Goal: Task Accomplishment & Management: Complete application form

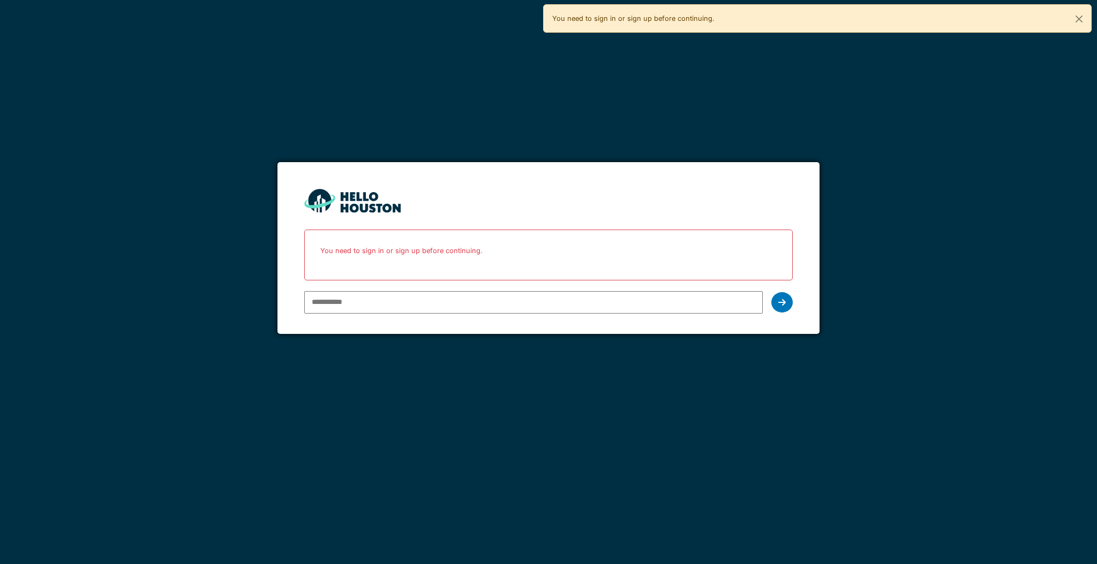
type input "**********"
drag, startPoint x: 0, startPoint y: 0, endPoint x: 402, endPoint y: 306, distance: 505.1
click at [402, 306] on input "**********" at bounding box center [533, 302] width 458 height 22
click at [787, 297] on div at bounding box center [781, 302] width 21 height 20
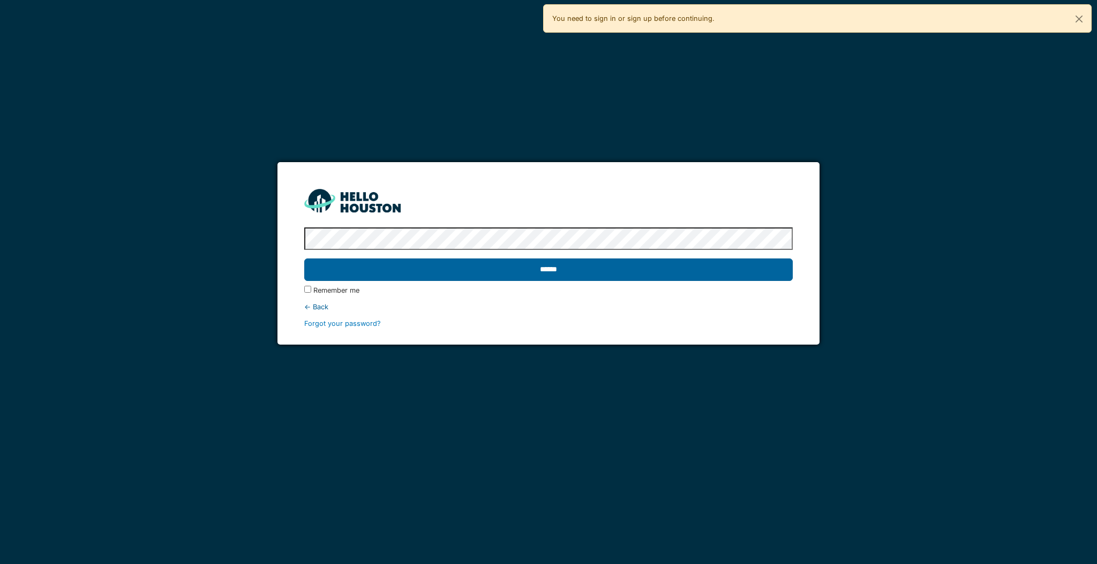
click at [539, 268] on input "******" at bounding box center [548, 270] width 488 height 22
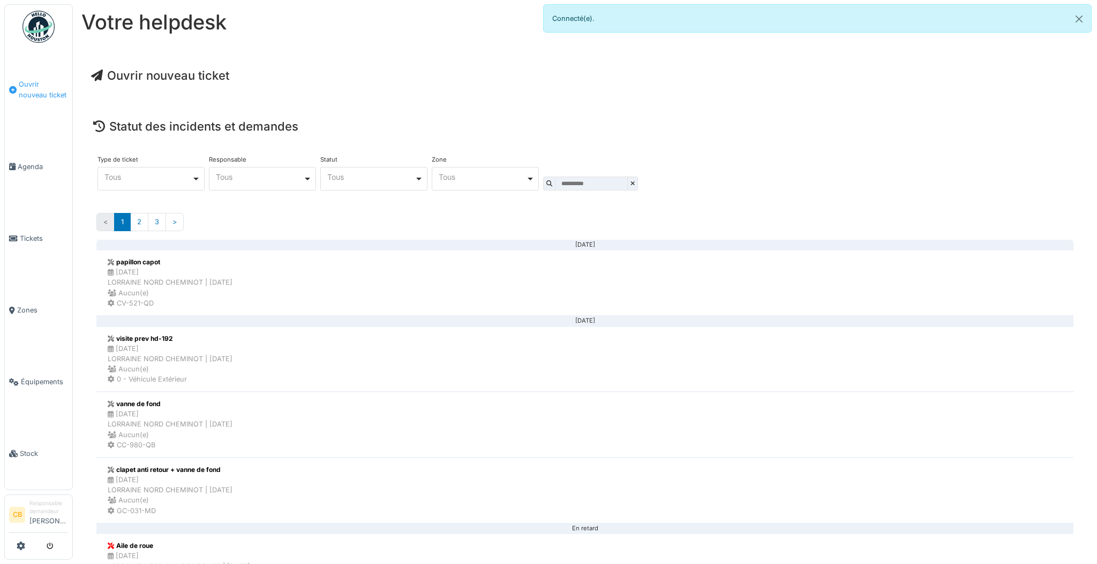
click at [61, 100] on link "Ouvrir nouveau ticket" at bounding box center [38, 90] width 67 height 82
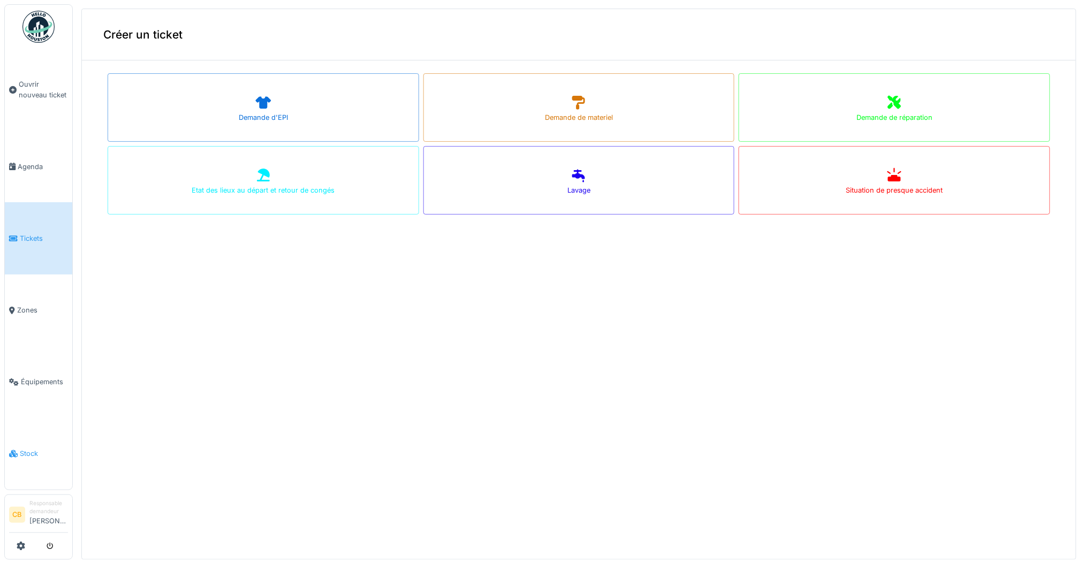
click at [33, 449] on span "Stock" at bounding box center [44, 454] width 48 height 10
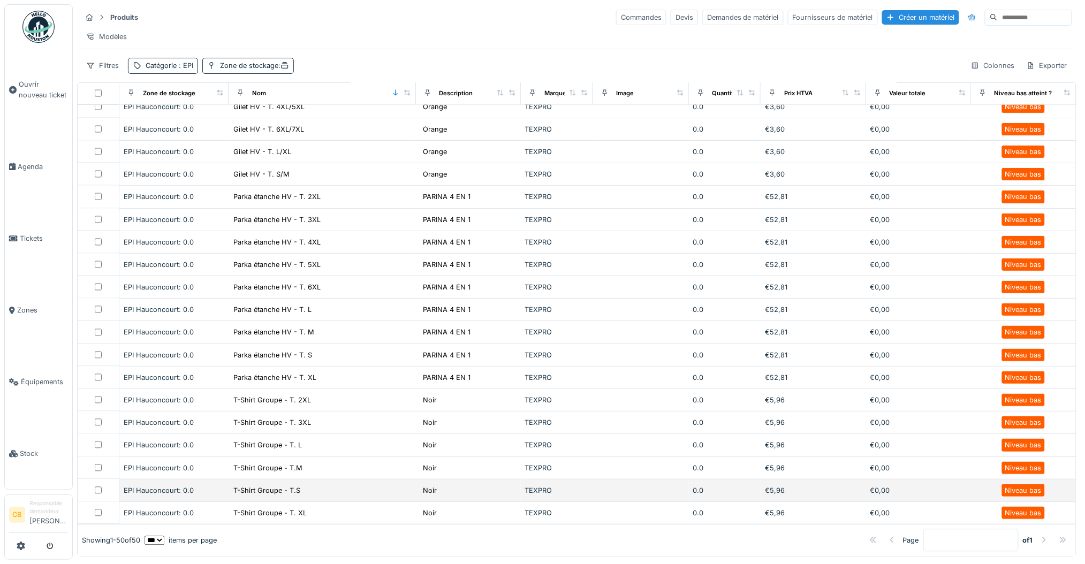
scroll to position [7, 0]
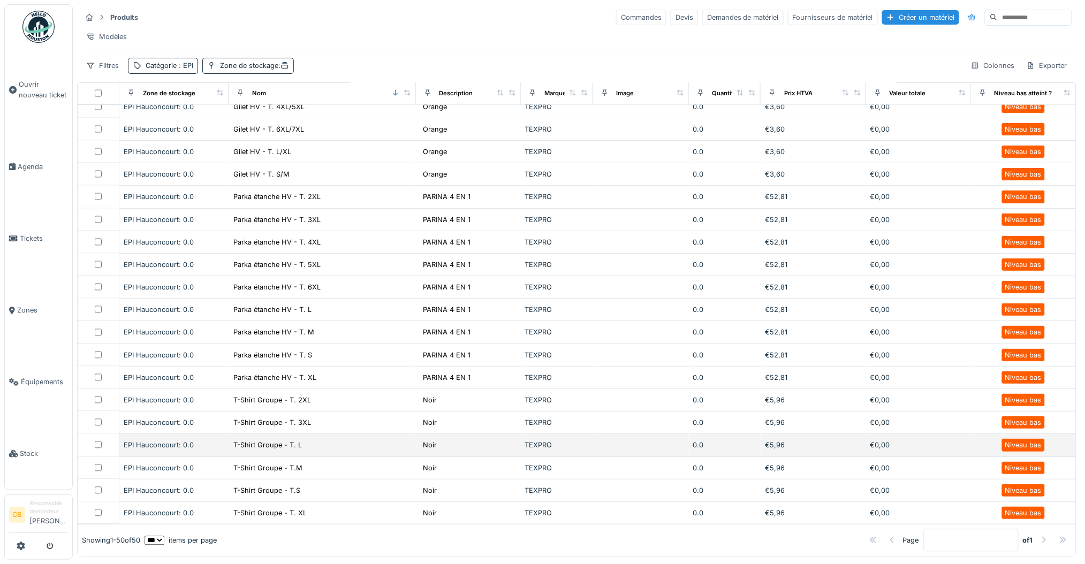
click at [303, 440] on div "T-Shirt Groupe - T. L" at bounding box center [322, 445] width 178 height 11
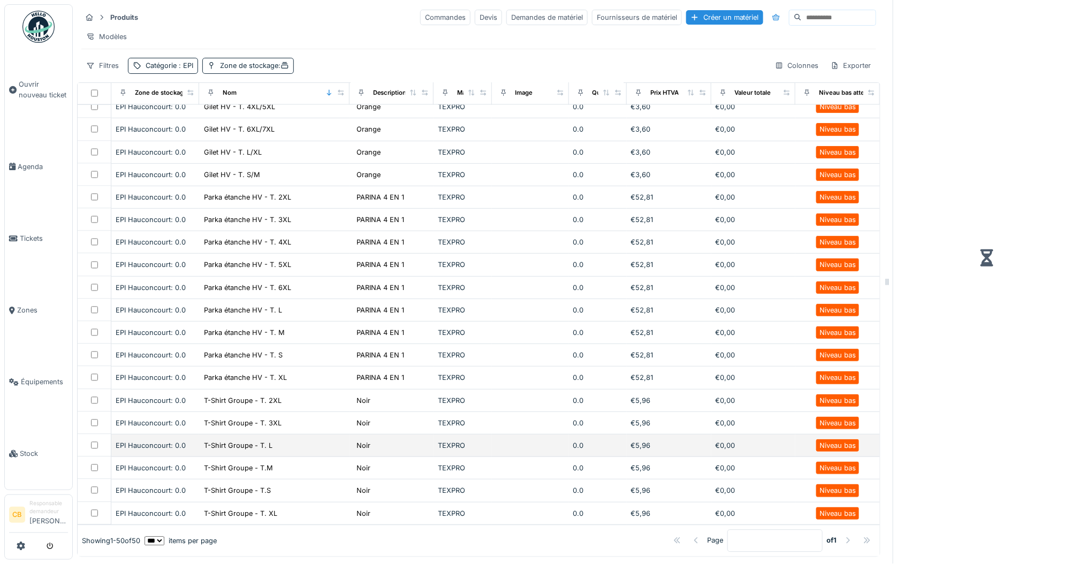
scroll to position [768, 0]
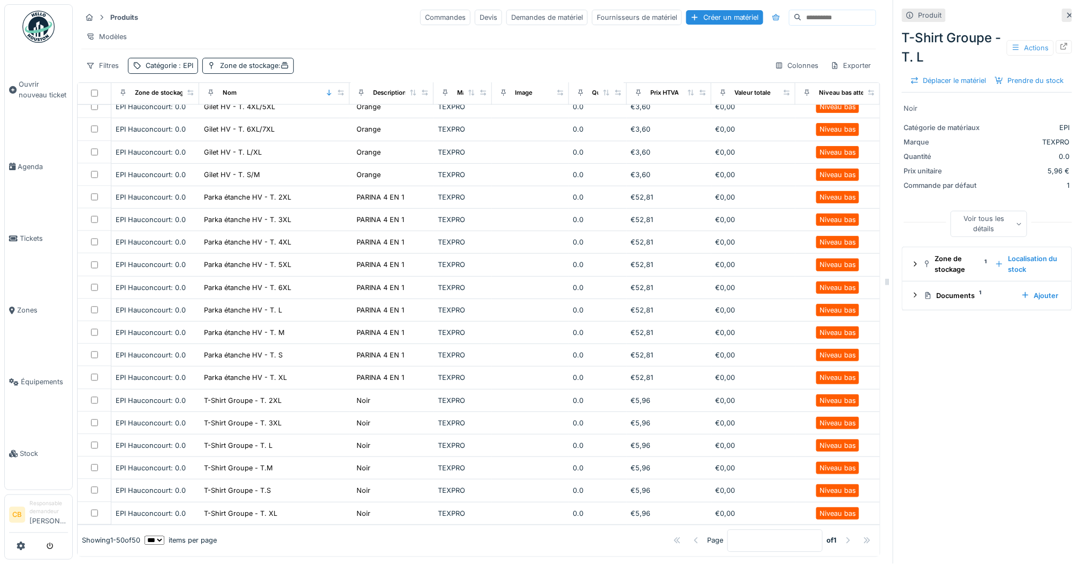
click at [1012, 43] on div "Actions" at bounding box center [1030, 48] width 47 height 16
click at [1042, 55] on div "T-Shirt Groupe - T. L Actions" at bounding box center [987, 47] width 170 height 39
click at [1061, 43] on icon at bounding box center [1064, 46] width 7 height 7
click at [39, 89] on span "Ouvrir nouveau ticket" at bounding box center [43, 89] width 49 height 20
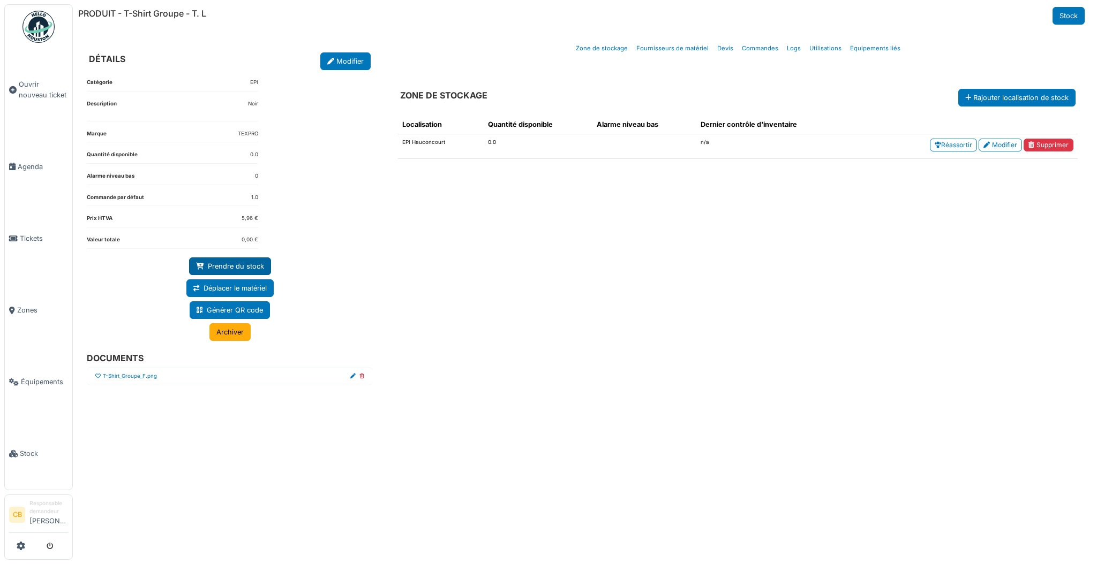
click at [231, 265] on link "Prendre du stock" at bounding box center [230, 267] width 82 height 18
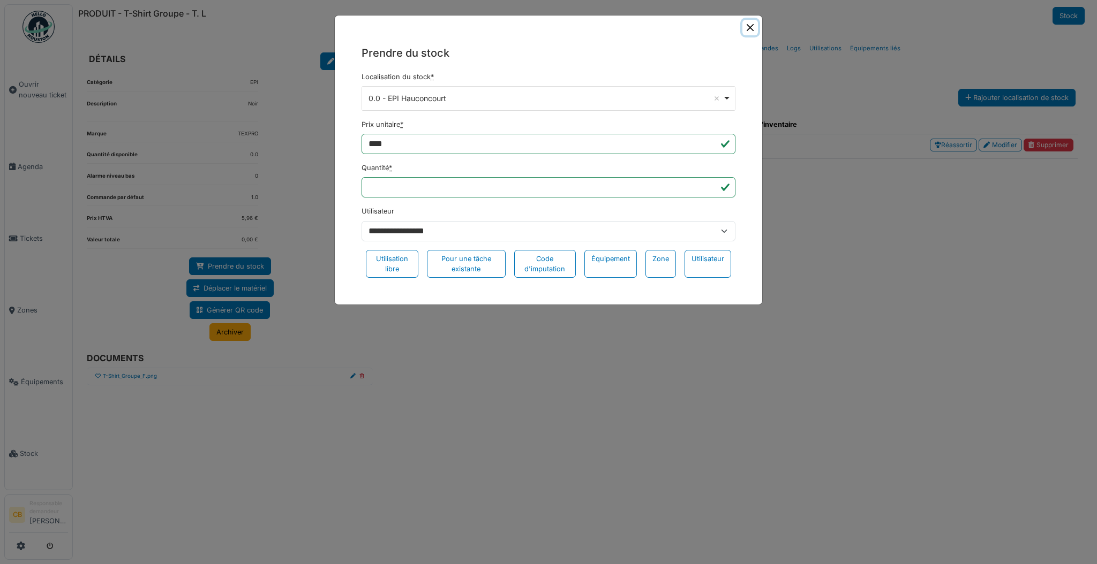
click at [744, 27] on button "Close" at bounding box center [750, 28] width 16 height 16
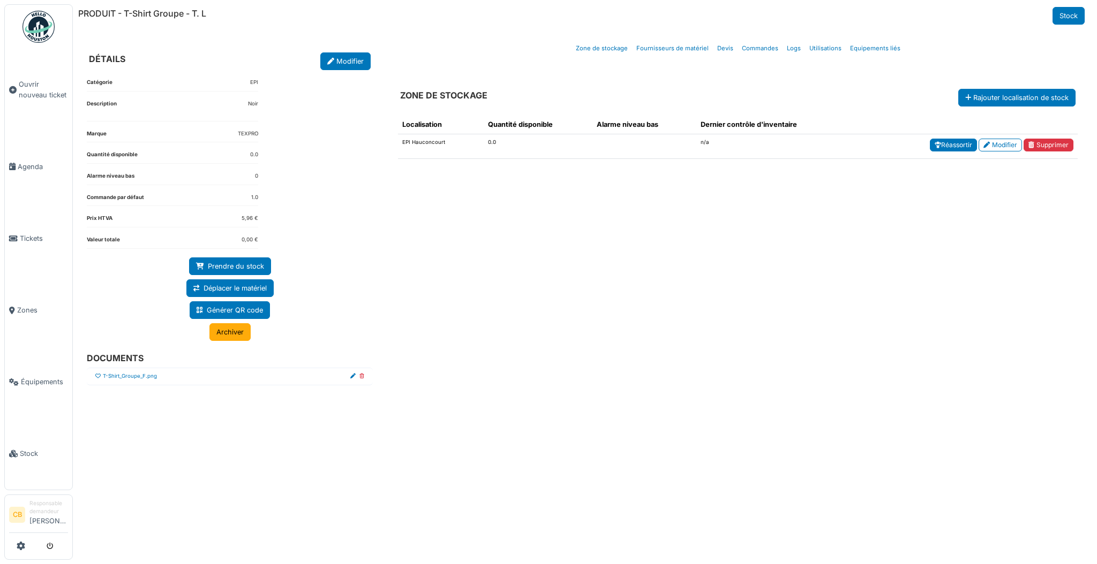
click at [964, 149] on link "Réassortir" at bounding box center [953, 145] width 47 height 13
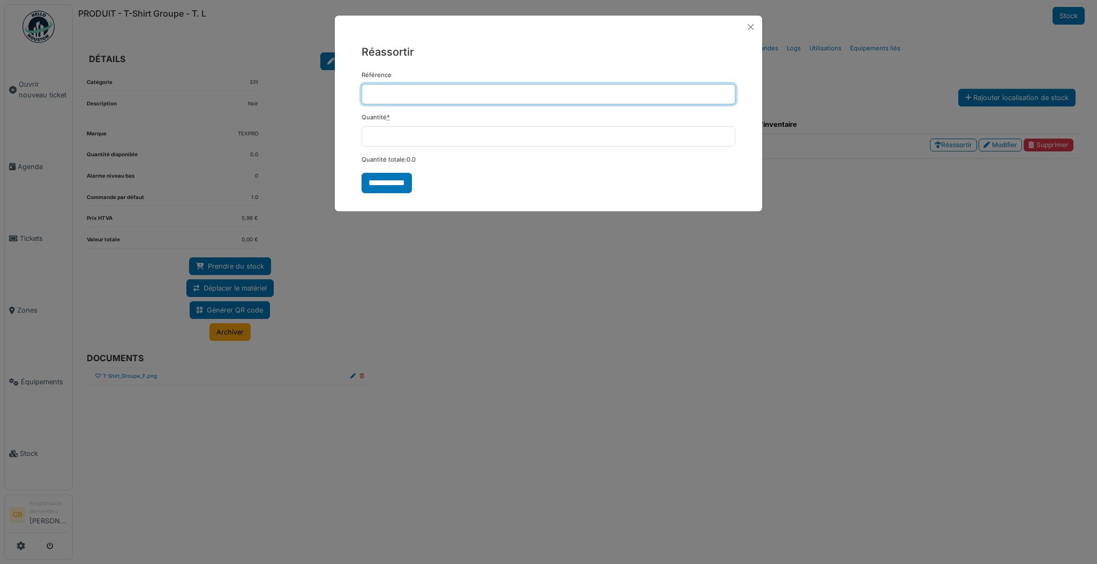
click at [420, 96] on input "Référence" at bounding box center [548, 94] width 374 height 20
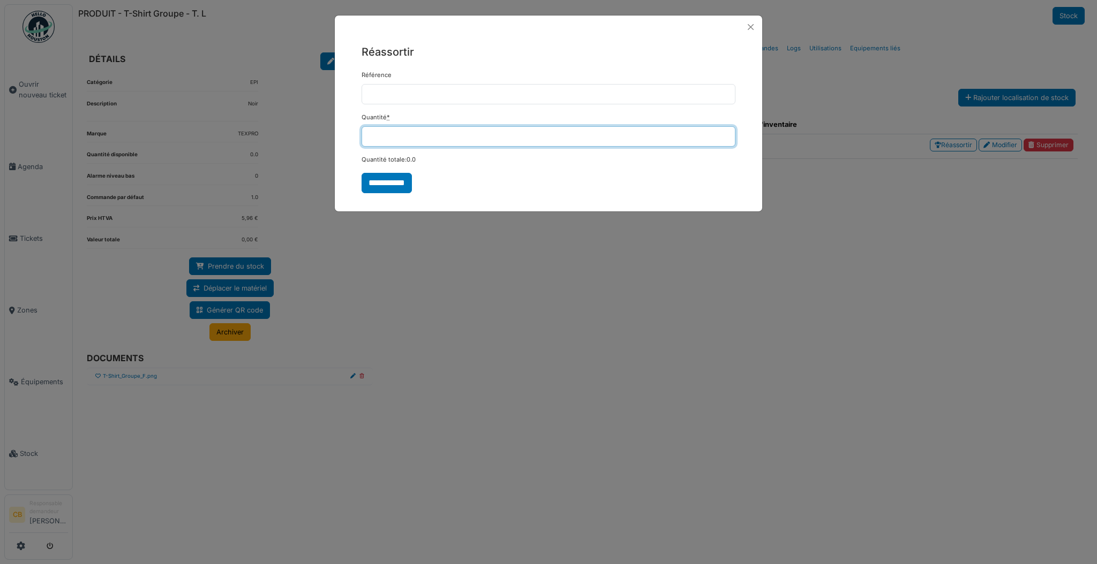
click at [412, 133] on input "*" at bounding box center [548, 136] width 374 height 20
type input "*"
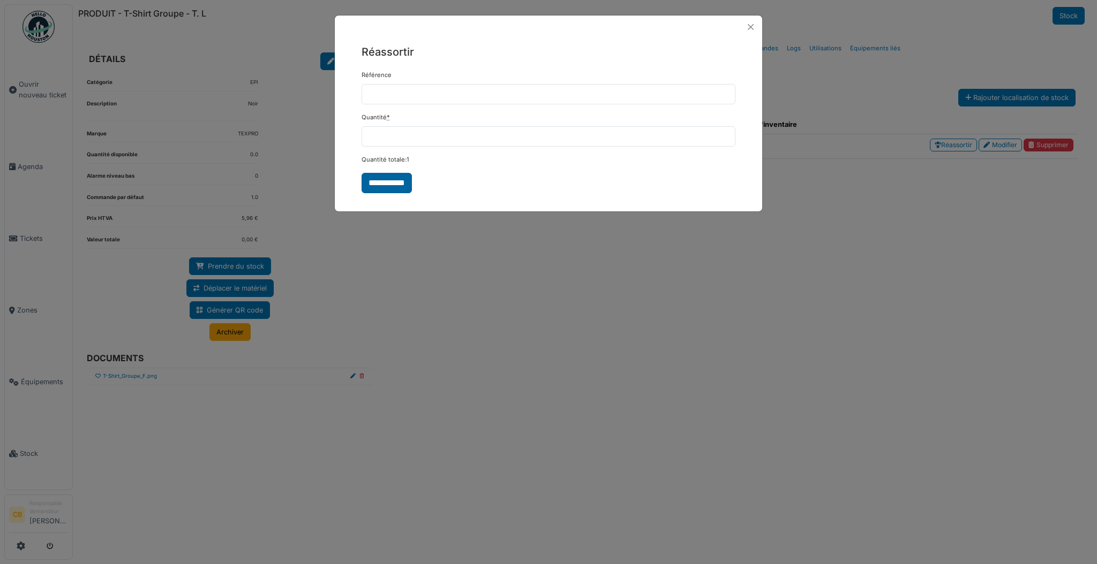
click at [395, 185] on input "**********" at bounding box center [386, 183] width 50 height 20
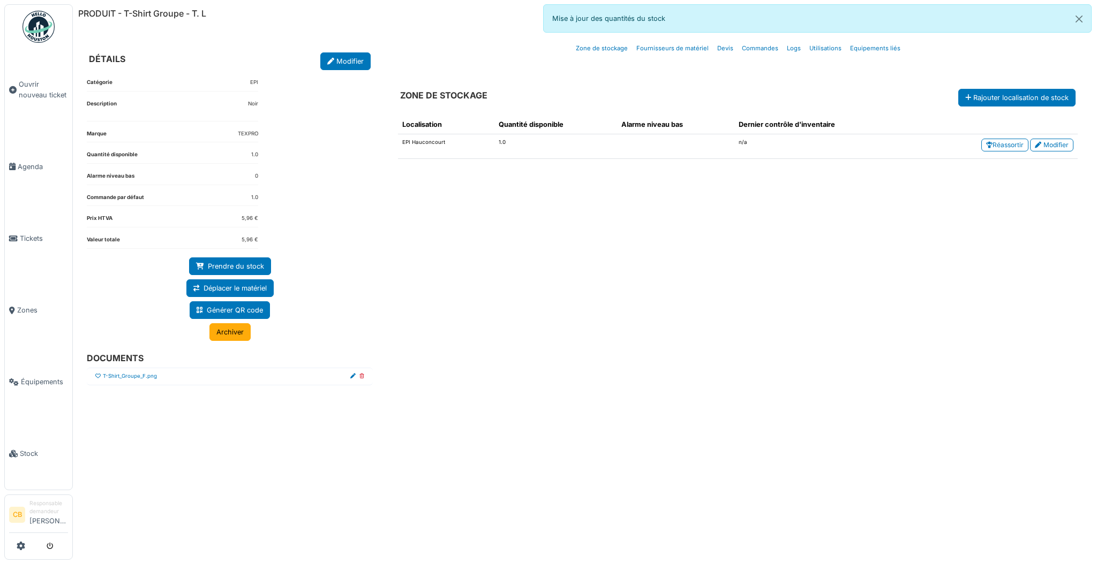
click at [807, 245] on div "Localisation Quantité disponible Alarme niveau bas Dernier contrôle d'inventair…" at bounding box center [737, 323] width 697 height 433
click at [504, 300] on div "Localisation Quantité disponible Alarme niveau bas Dernier contrôle d'inventair…" at bounding box center [737, 323] width 697 height 433
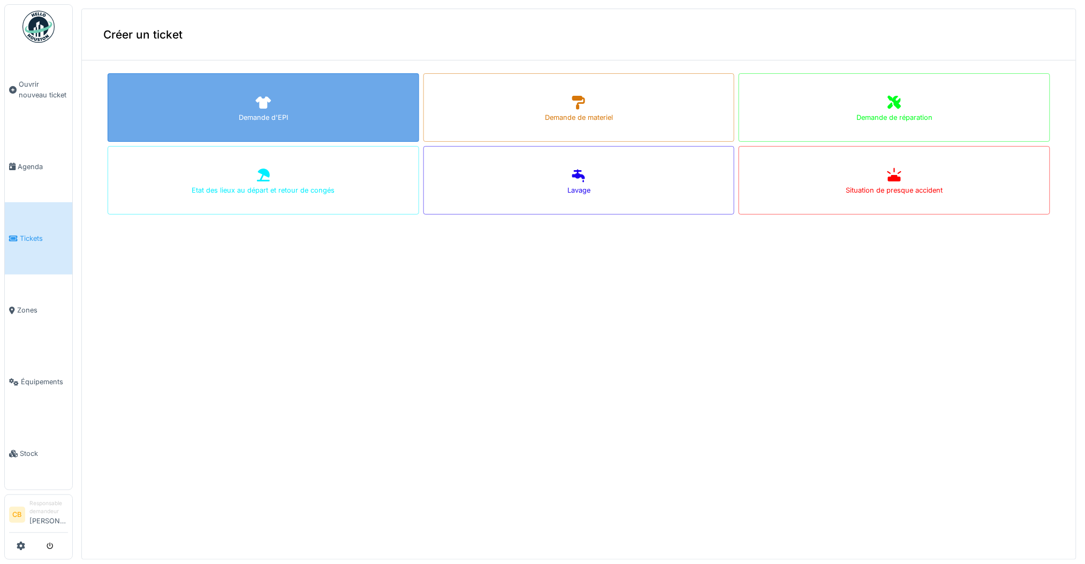
click at [311, 107] on div "Demande d'EPI" at bounding box center [264, 107] width 312 height 69
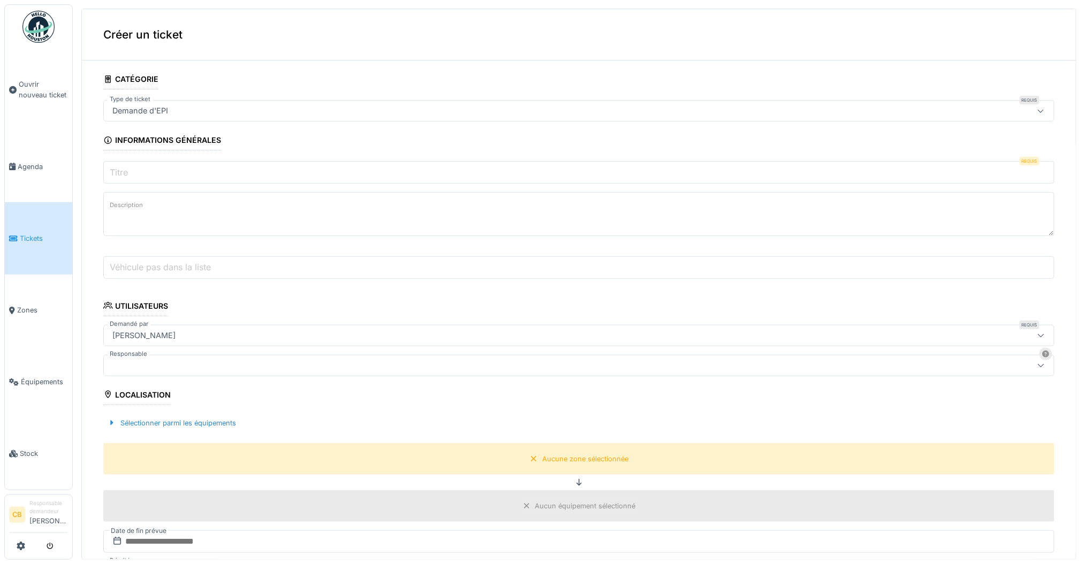
click at [171, 167] on input "Titre" at bounding box center [579, 172] width 952 height 22
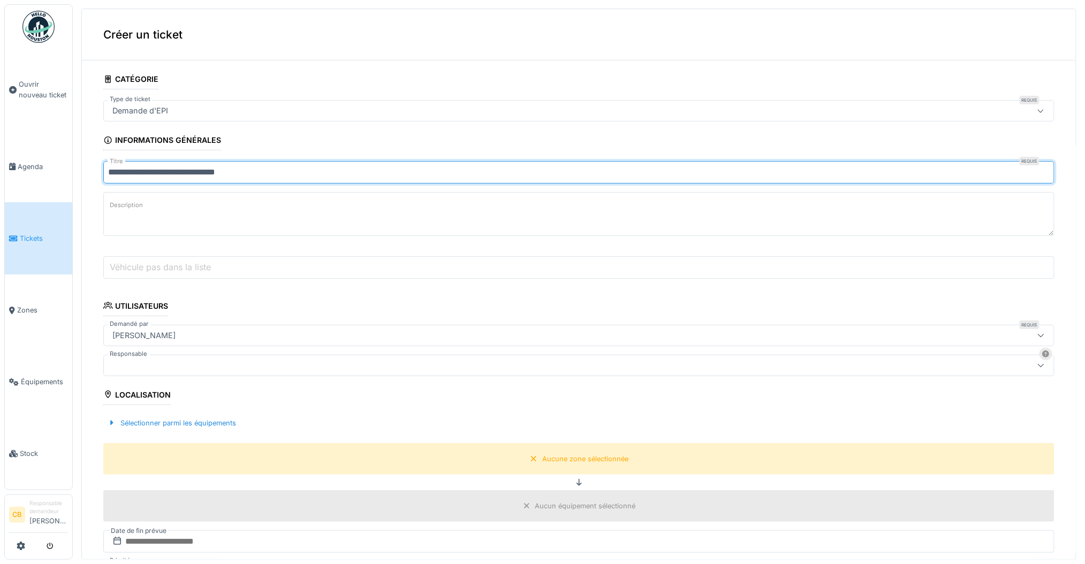
click at [222, 170] on input "**********" at bounding box center [579, 172] width 952 height 22
type input "**********"
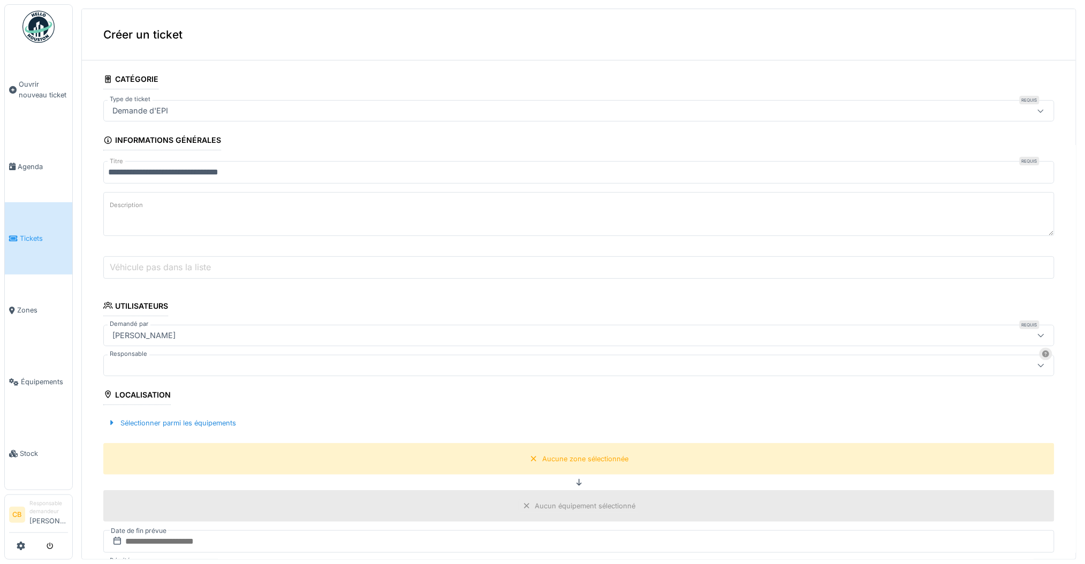
click at [240, 206] on textarea "Description" at bounding box center [579, 214] width 952 height 44
type textarea "********"
click at [258, 265] on input "Véhicule pas dans la liste" at bounding box center [579, 267] width 952 height 22
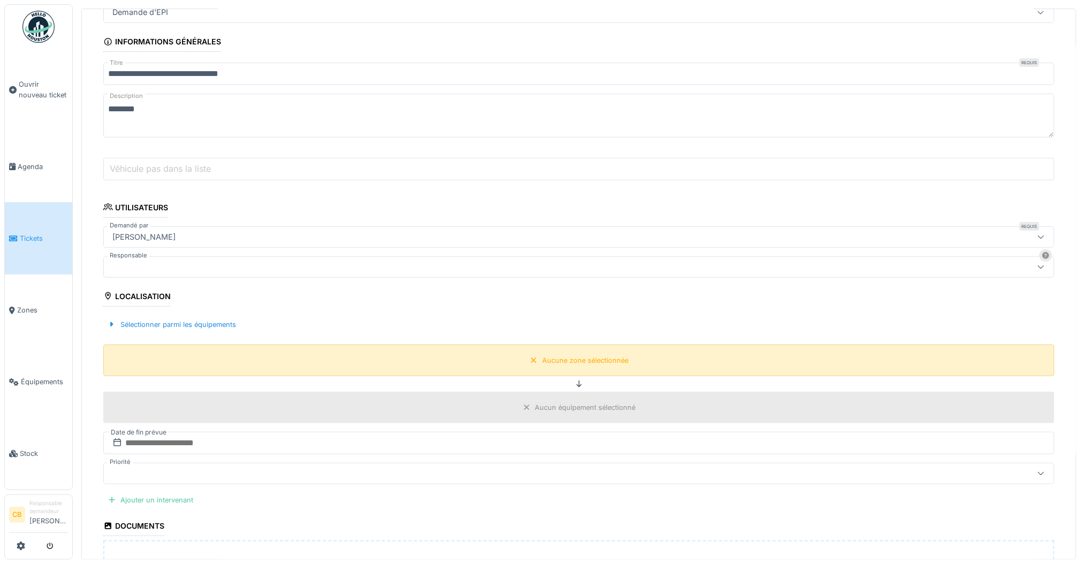
scroll to position [142, 0]
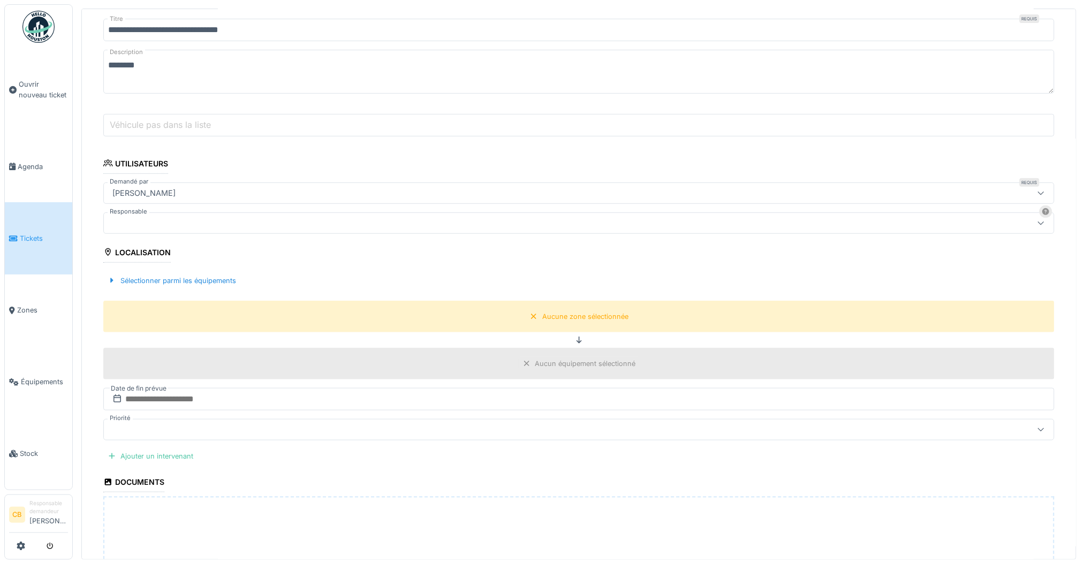
click at [208, 217] on div at bounding box center [527, 223] width 839 height 12
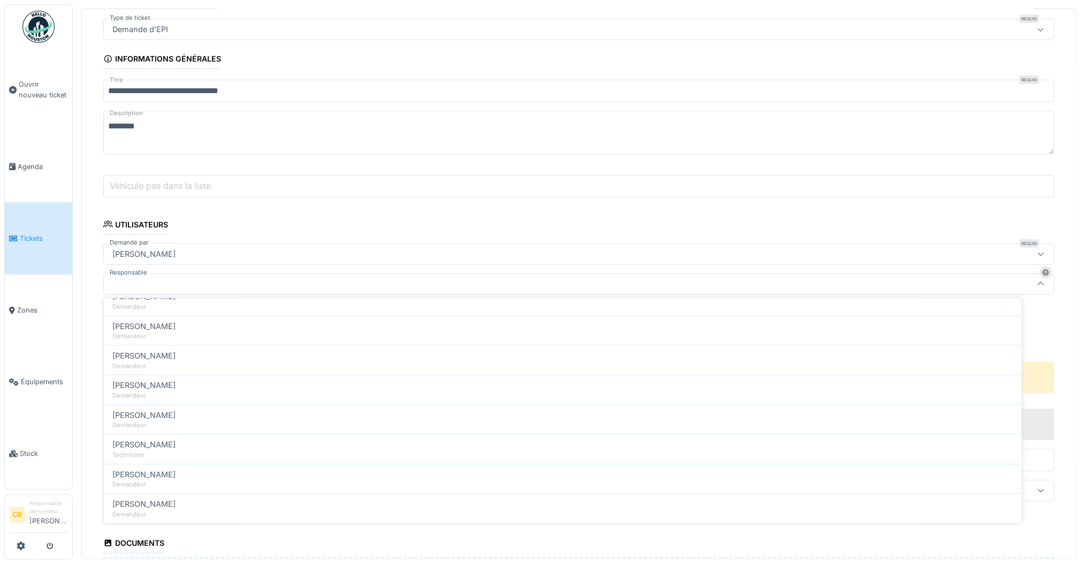
scroll to position [441, 0]
click at [177, 283] on div at bounding box center [527, 284] width 839 height 12
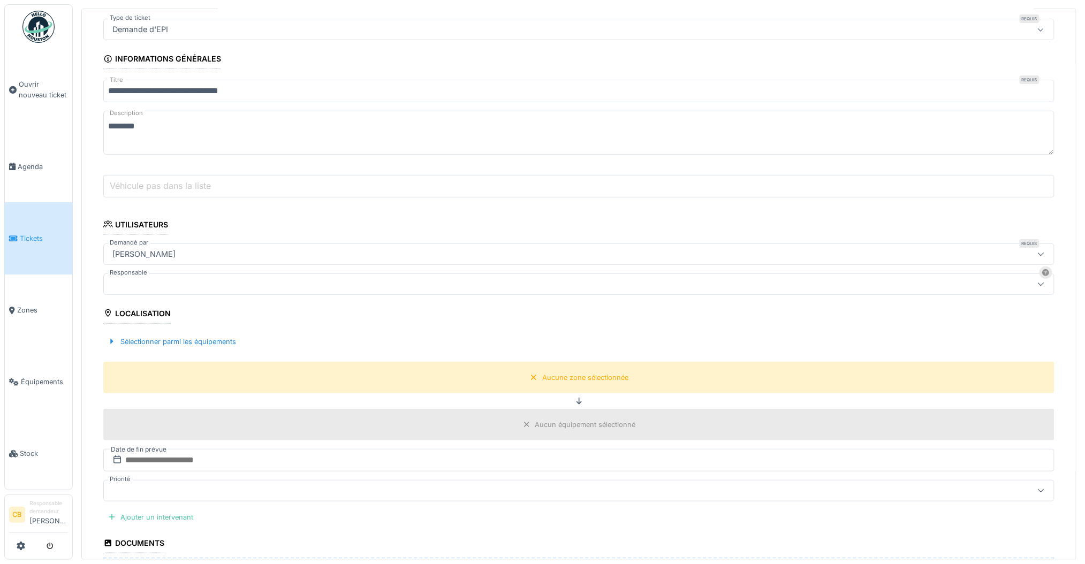
click at [177, 278] on div at bounding box center [527, 284] width 839 height 12
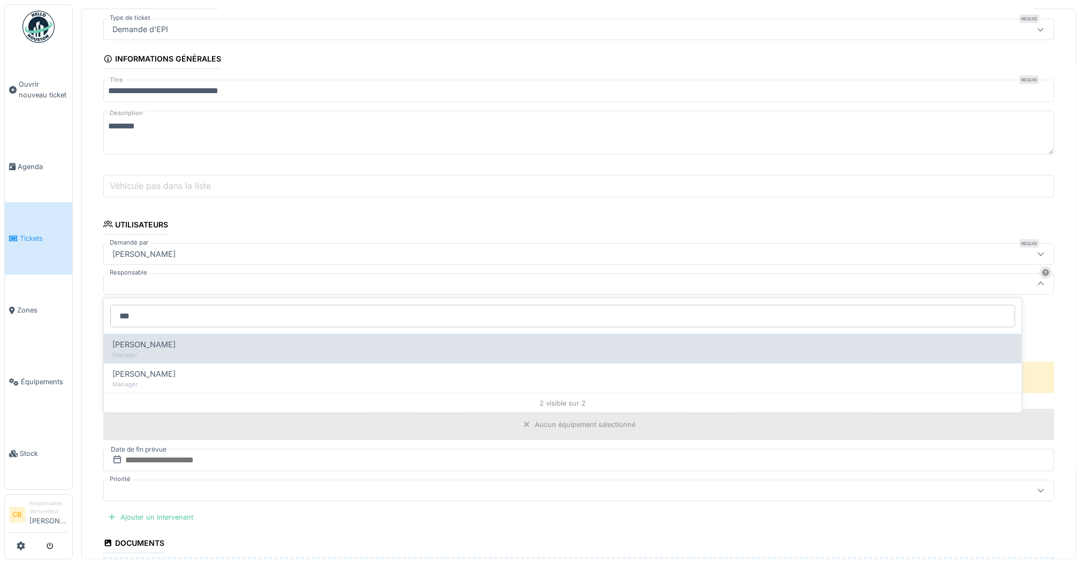
type input "***"
click at [178, 355] on div "Manager" at bounding box center [562, 354] width 901 height 9
type input "*****"
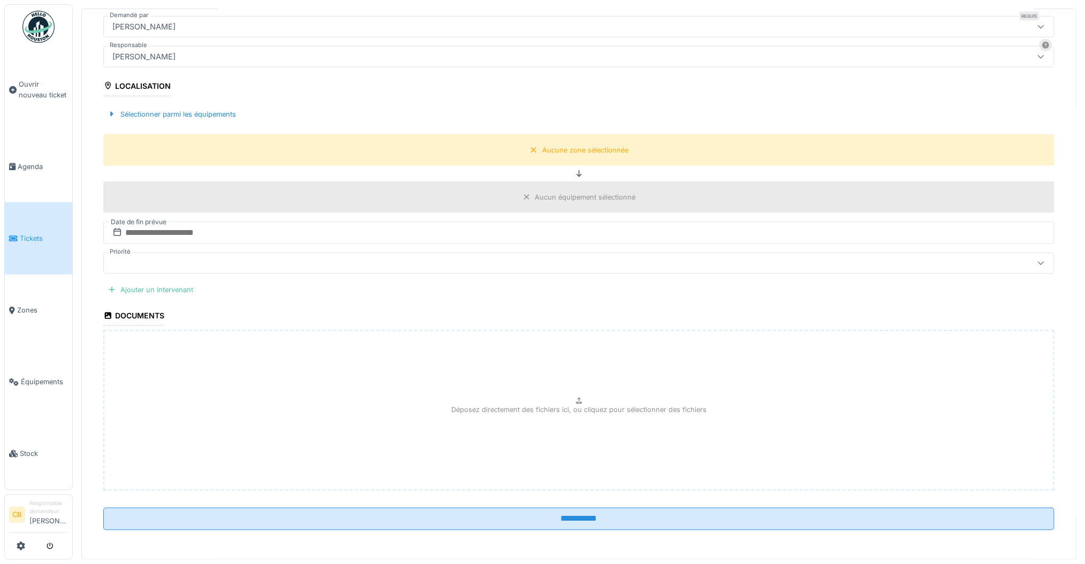
scroll to position [311, 0]
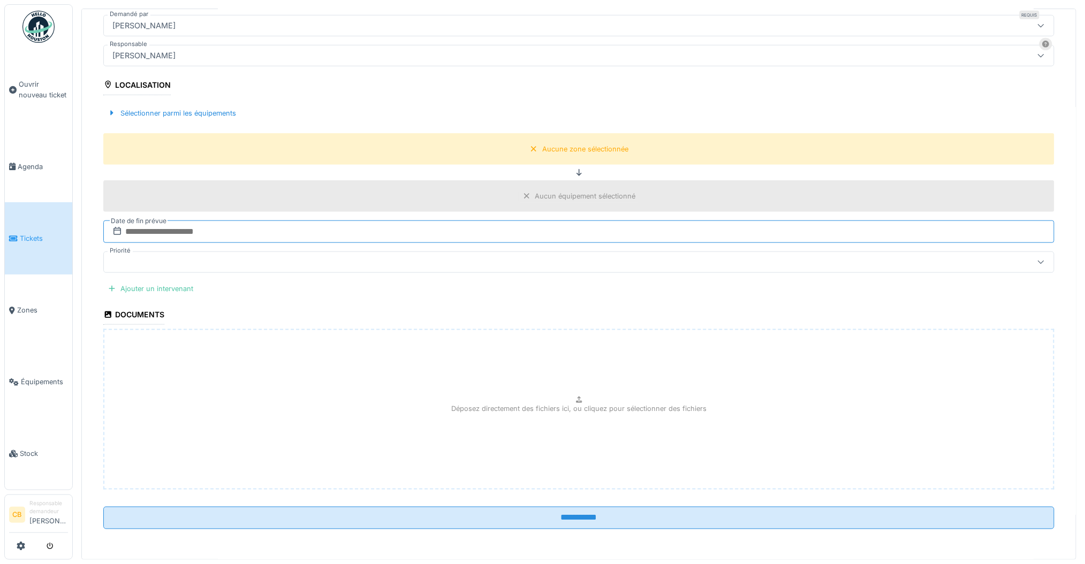
click at [247, 230] on input "text" at bounding box center [579, 232] width 952 height 22
click at [595, 373] on div "30" at bounding box center [597, 371] width 14 height 14
click at [290, 262] on div at bounding box center [527, 262] width 839 height 12
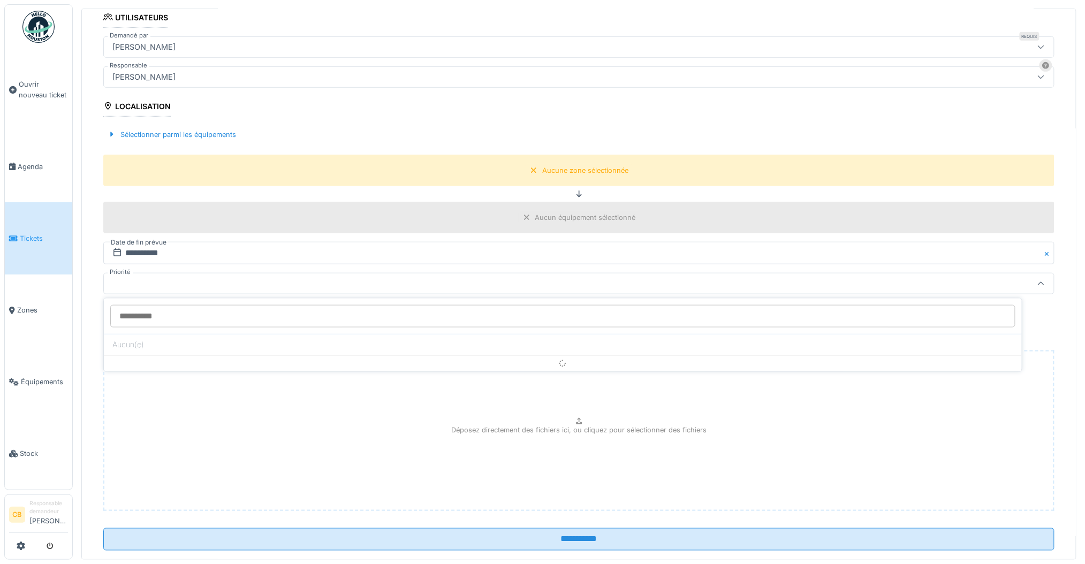
click at [312, 285] on div at bounding box center [527, 284] width 839 height 12
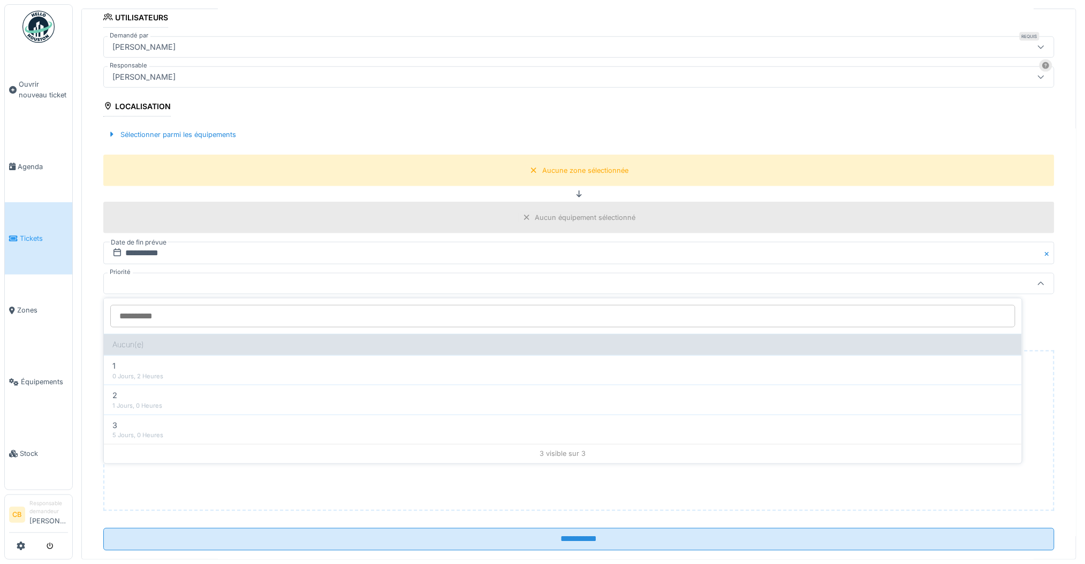
scroll to position [6, 0]
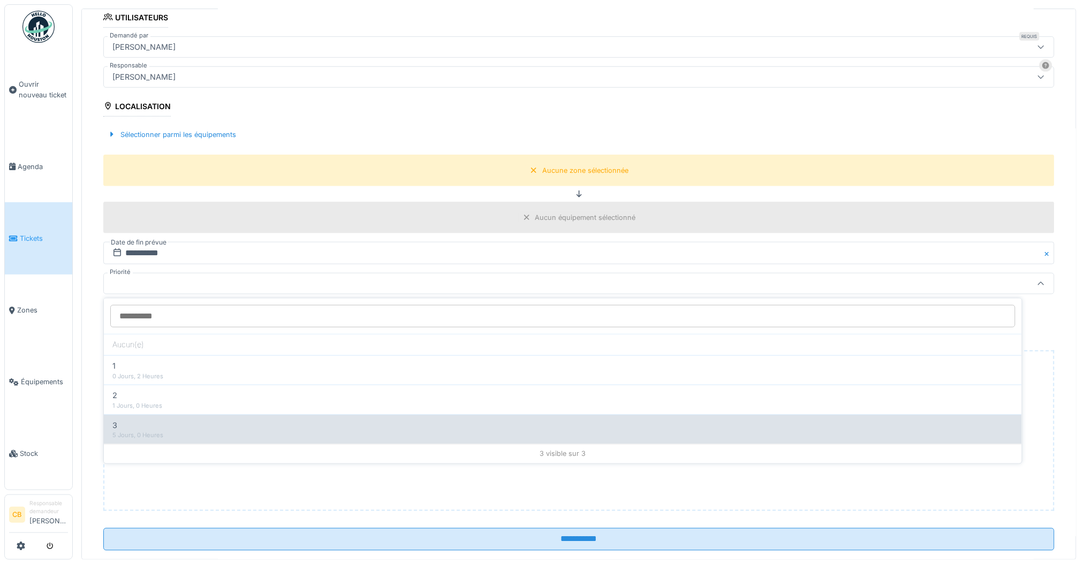
click at [243, 421] on div "3" at bounding box center [562, 426] width 901 height 12
type input "***"
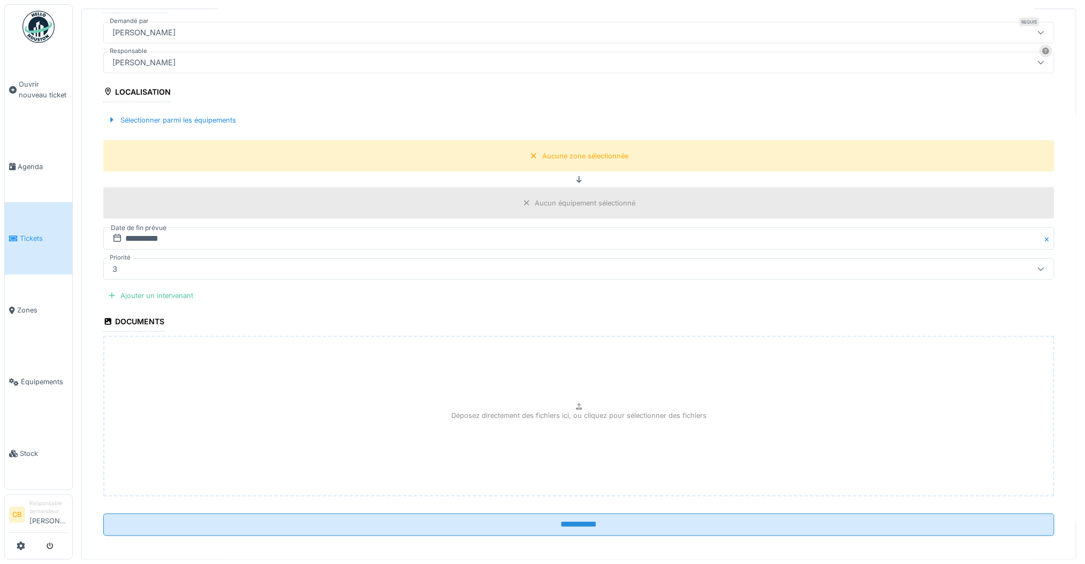
scroll to position [311, 0]
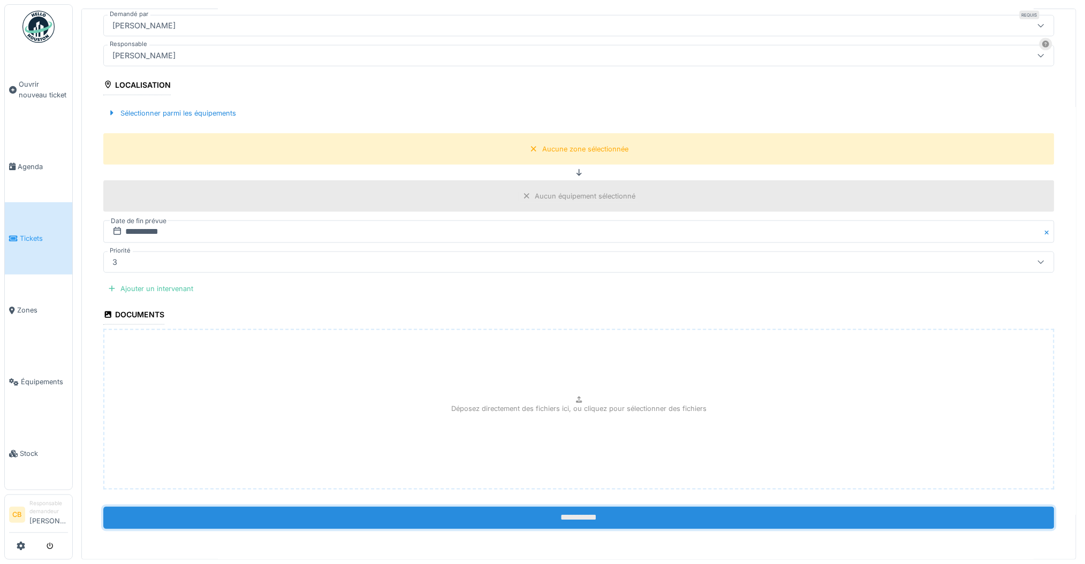
click at [569, 518] on input "**********" at bounding box center [579, 518] width 952 height 22
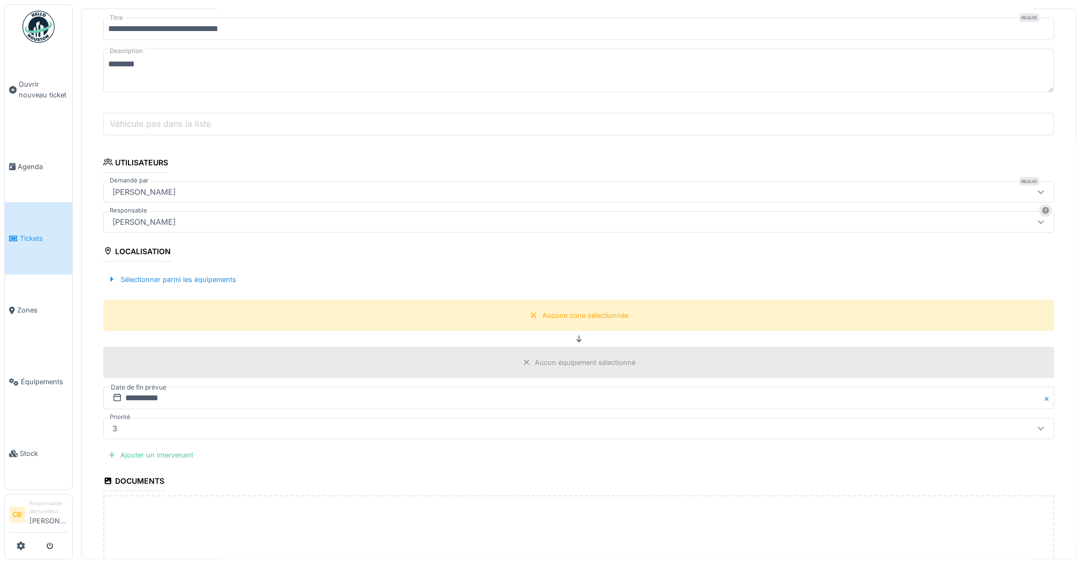
scroll to position [142, 0]
click at [127, 279] on div "Sélectionner parmi les équipements" at bounding box center [171, 281] width 137 height 14
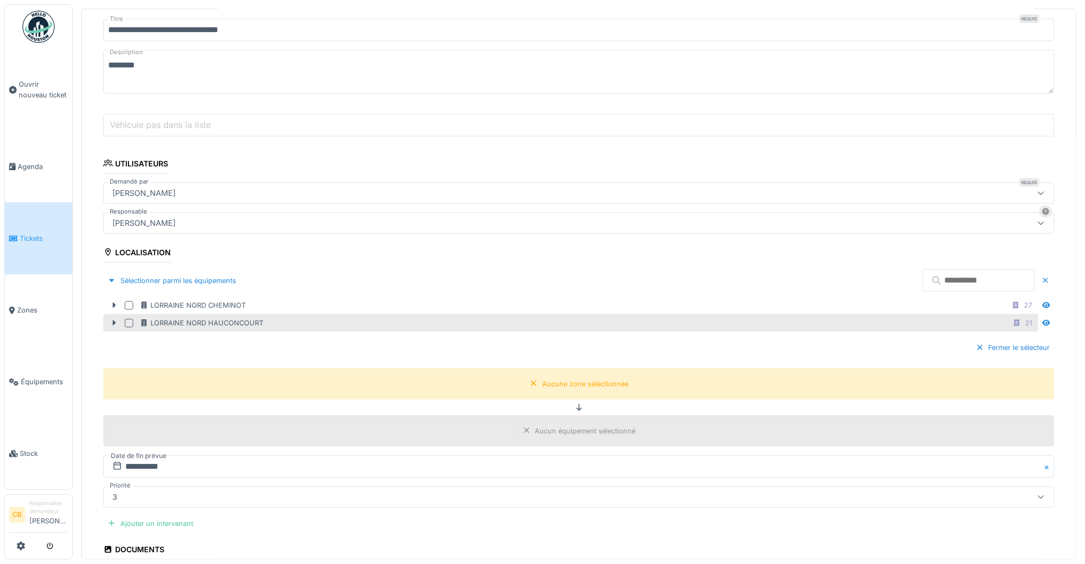
click at [126, 322] on div at bounding box center [129, 323] width 9 height 9
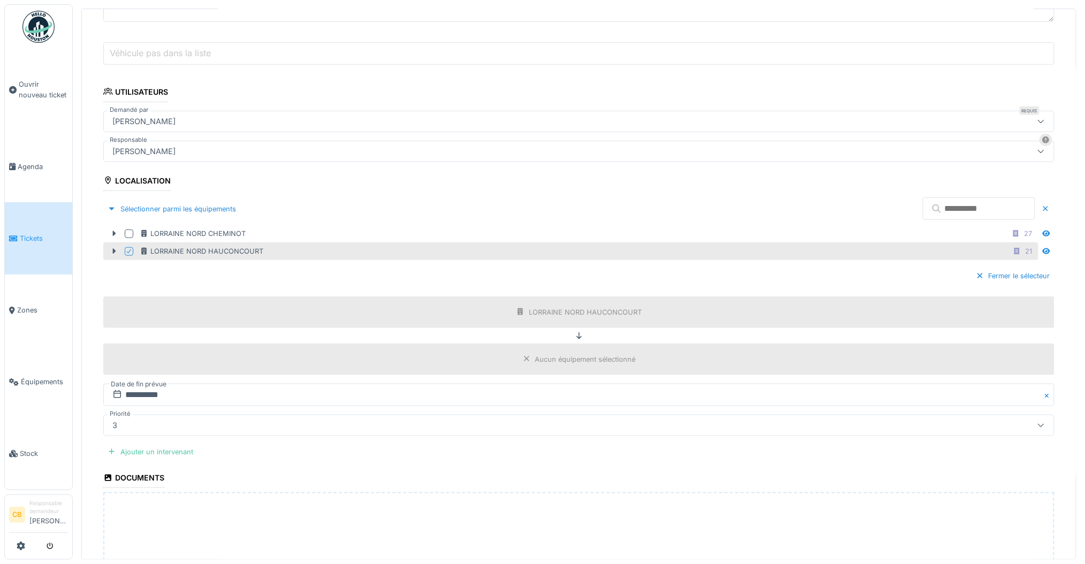
scroll to position [285, 0]
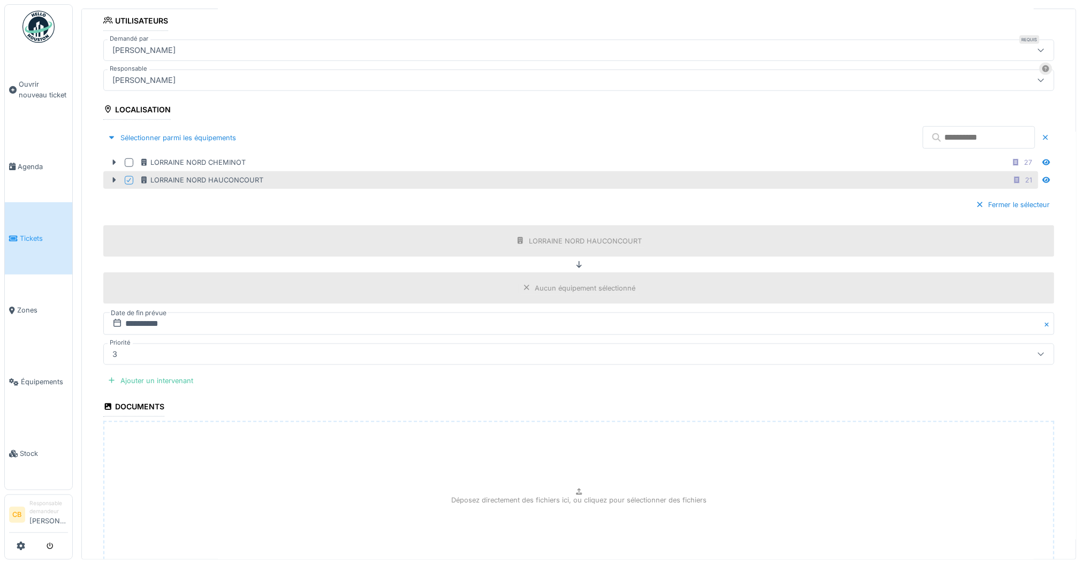
click at [535, 289] on div "Aucun équipement sélectionné" at bounding box center [585, 288] width 101 height 10
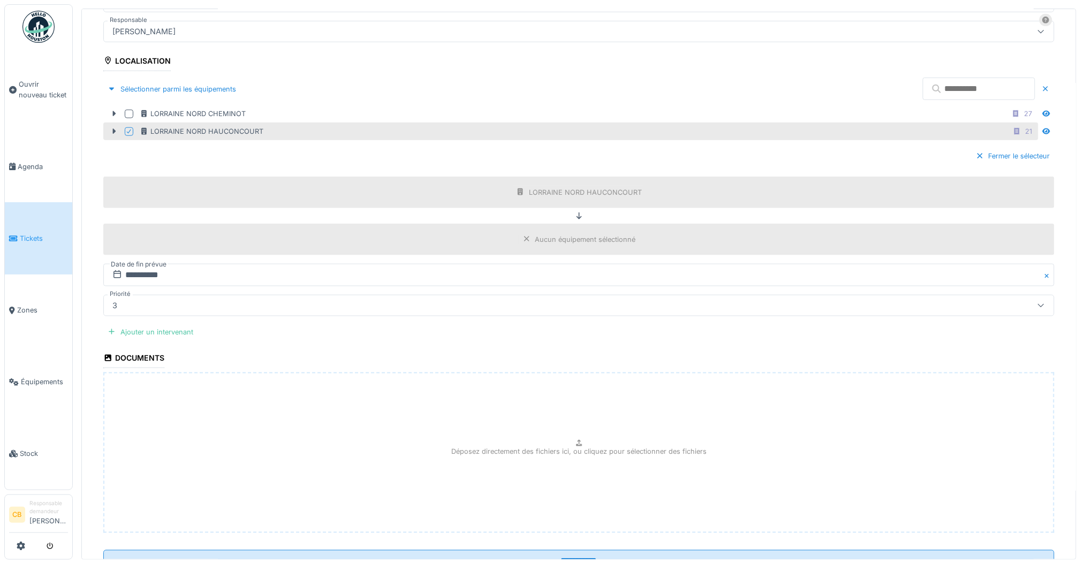
scroll to position [378, 0]
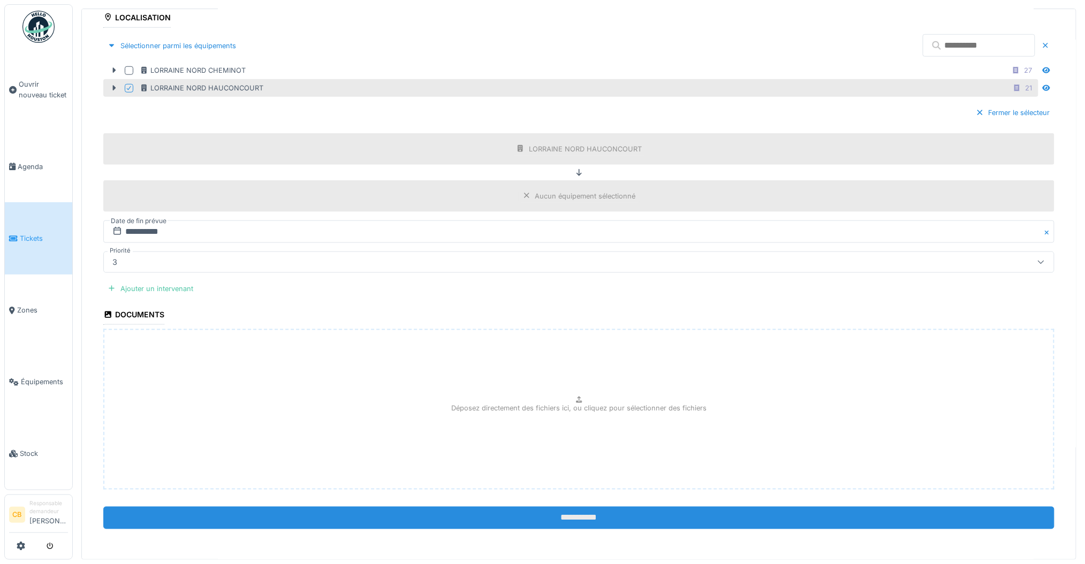
click at [568, 525] on input "**********" at bounding box center [579, 518] width 952 height 22
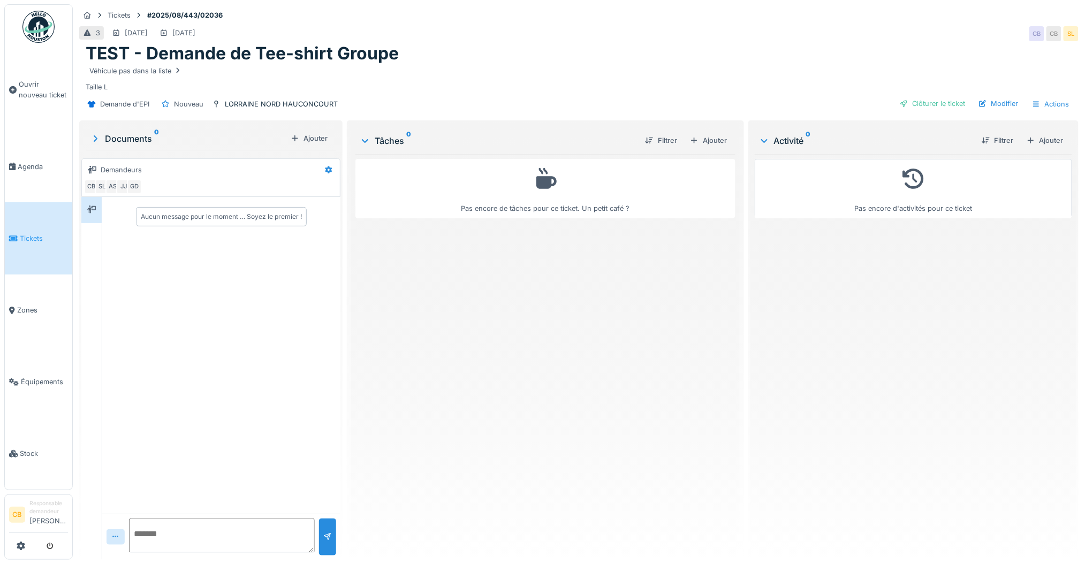
click at [482, 296] on div "Pas encore de tâches pour ce ticket. Un petit café ?" at bounding box center [546, 352] width 380 height 397
click at [512, 81] on div "Véhicule pas dans la liste Taille L" at bounding box center [579, 78] width 987 height 28
click at [44, 241] on link "Tickets" at bounding box center [38, 238] width 67 height 72
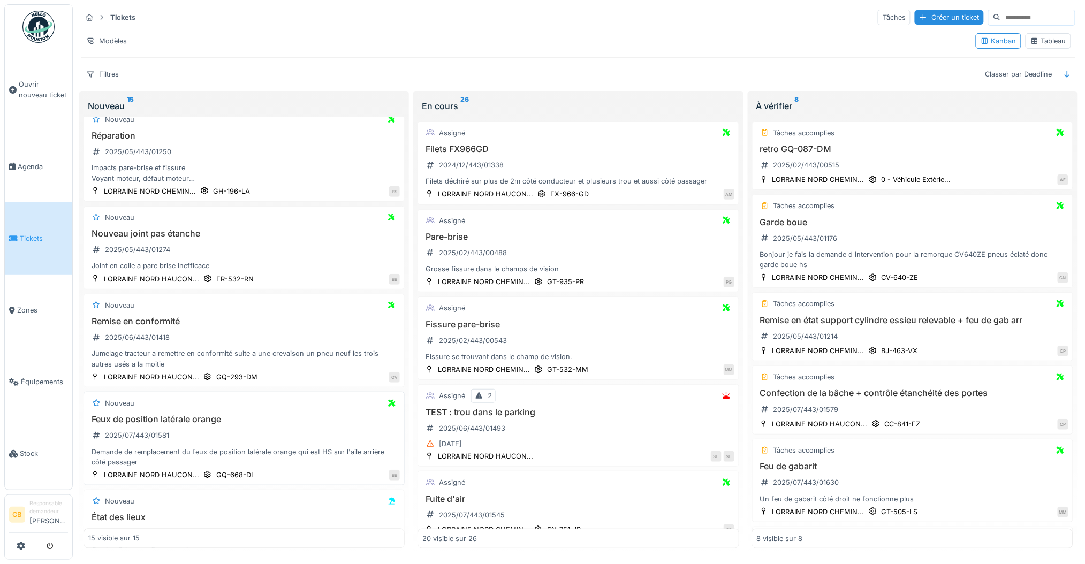
scroll to position [977, 0]
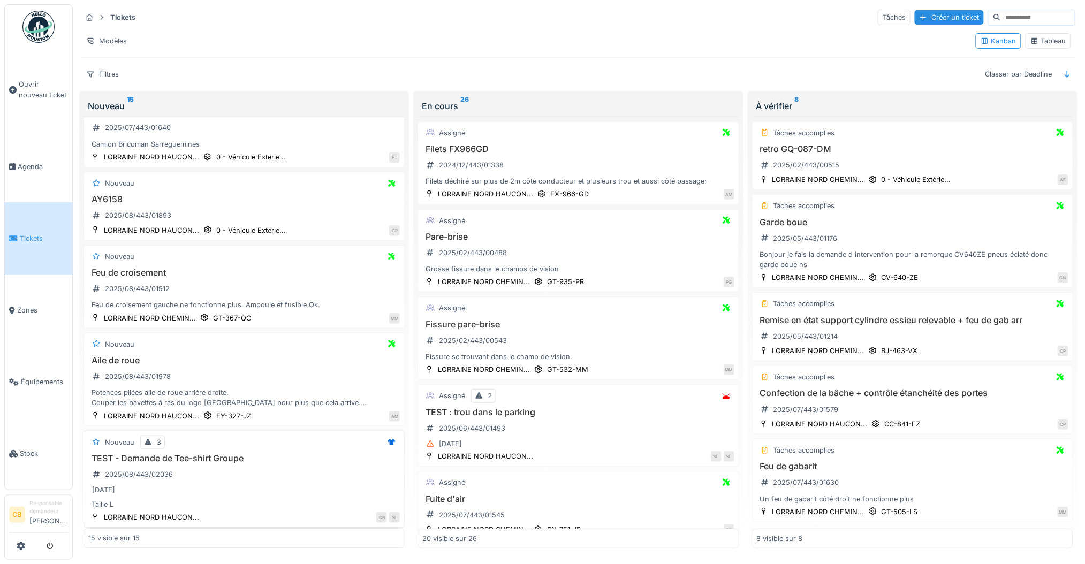
click at [329, 446] on div "Nouveau 3 TEST - Demande de Tee-shirt Groupe 2025/08/443/02036 [DATE] Taille L …" at bounding box center [244, 479] width 321 height 97
click at [312, 493] on div "[DATE]" at bounding box center [244, 490] width 312 height 13
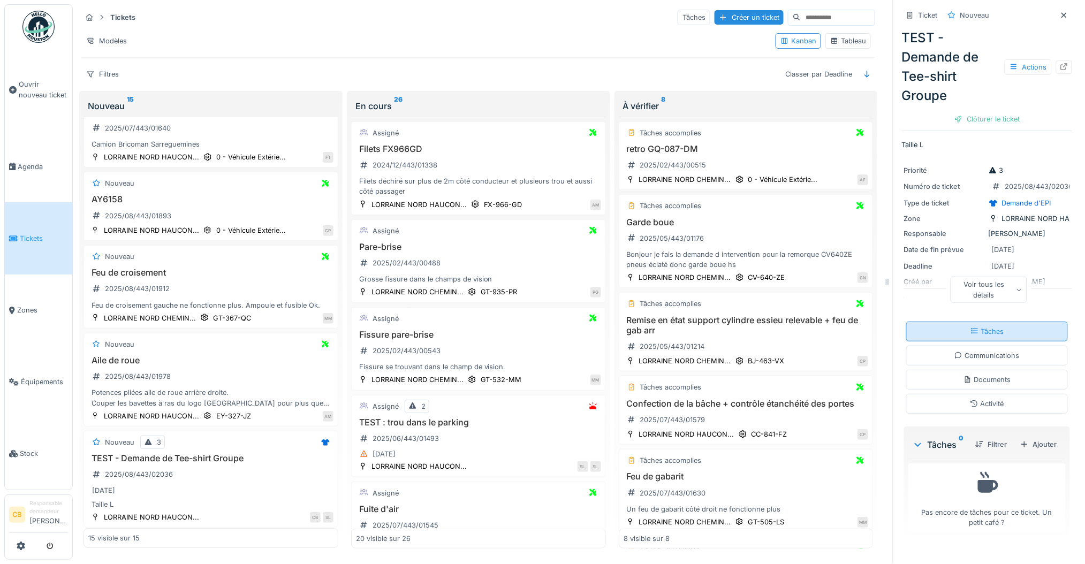
click at [978, 326] on div "Tâches" at bounding box center [988, 332] width 162 height 20
click at [1011, 59] on div "Actions" at bounding box center [1028, 67] width 47 height 16
click at [1040, 260] on div "Deadline 30/08/2025" at bounding box center [987, 266] width 166 height 12
click at [995, 286] on div "Voir tous les détails" at bounding box center [990, 290] width 77 height 26
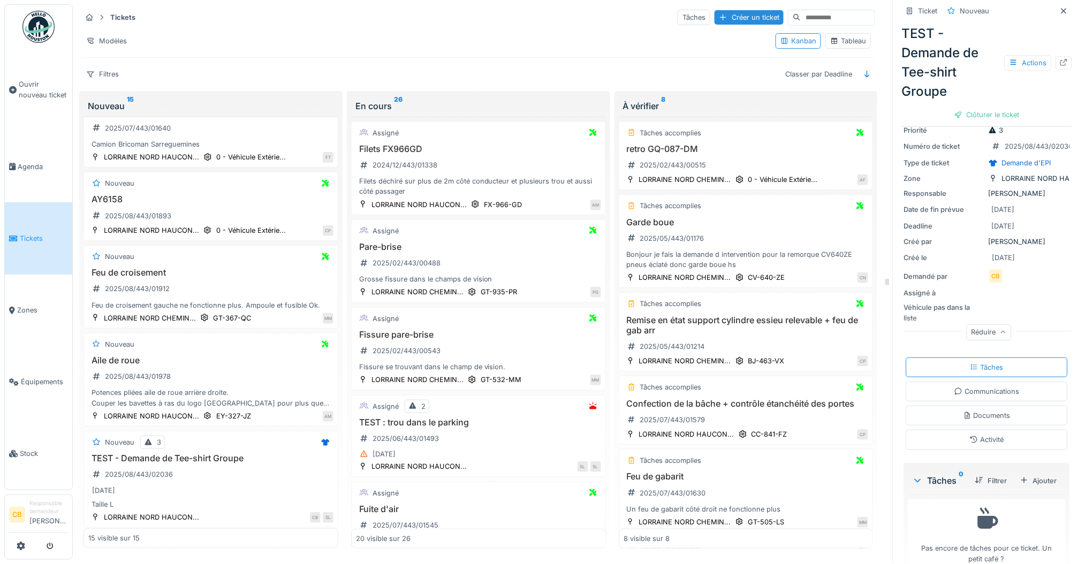
scroll to position [62, 0]
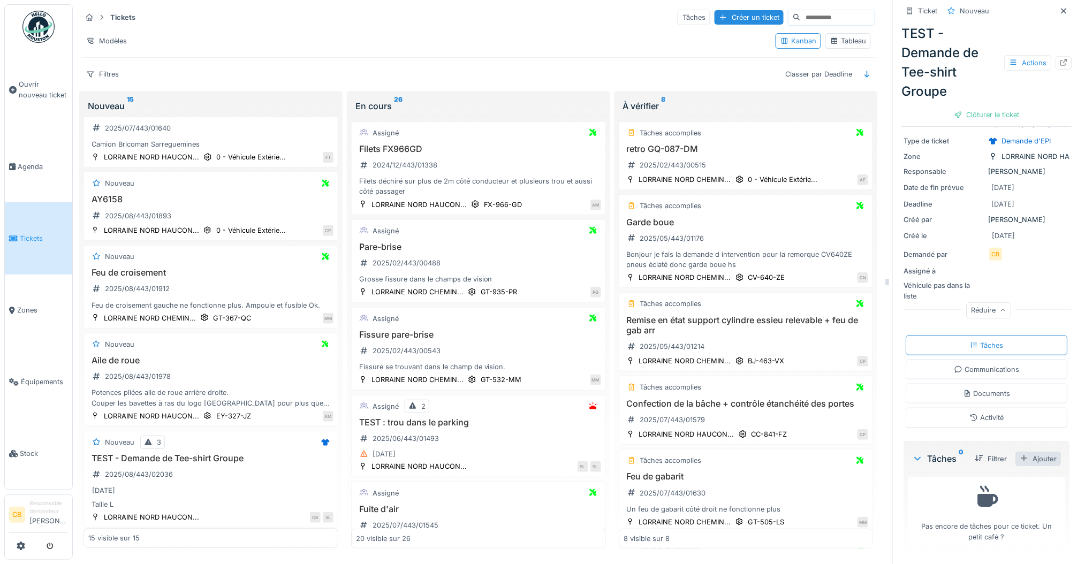
click at [1030, 452] on div "Ajouter" at bounding box center [1039, 459] width 46 height 14
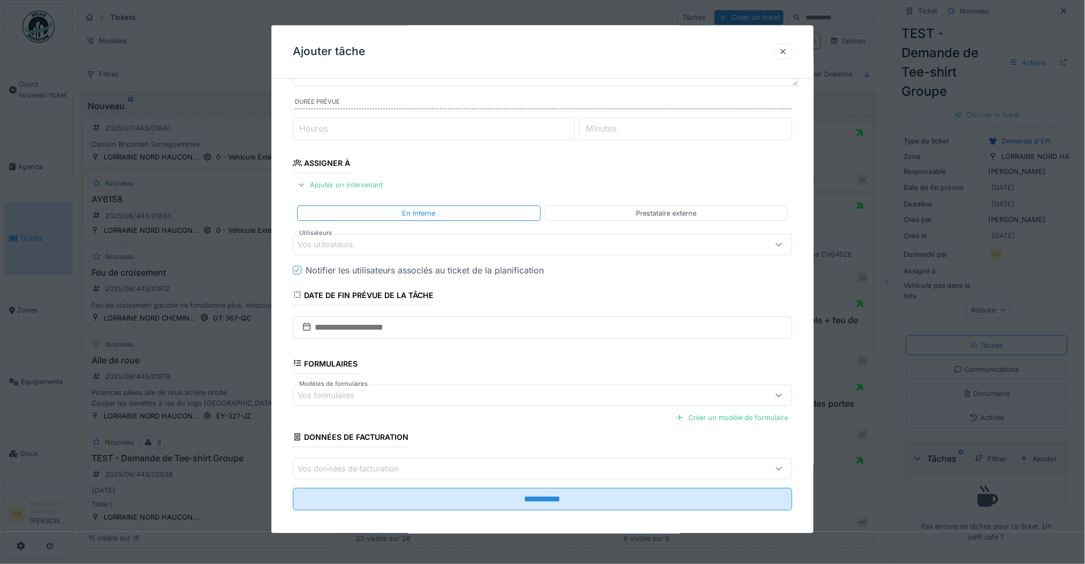
scroll to position [113, 0]
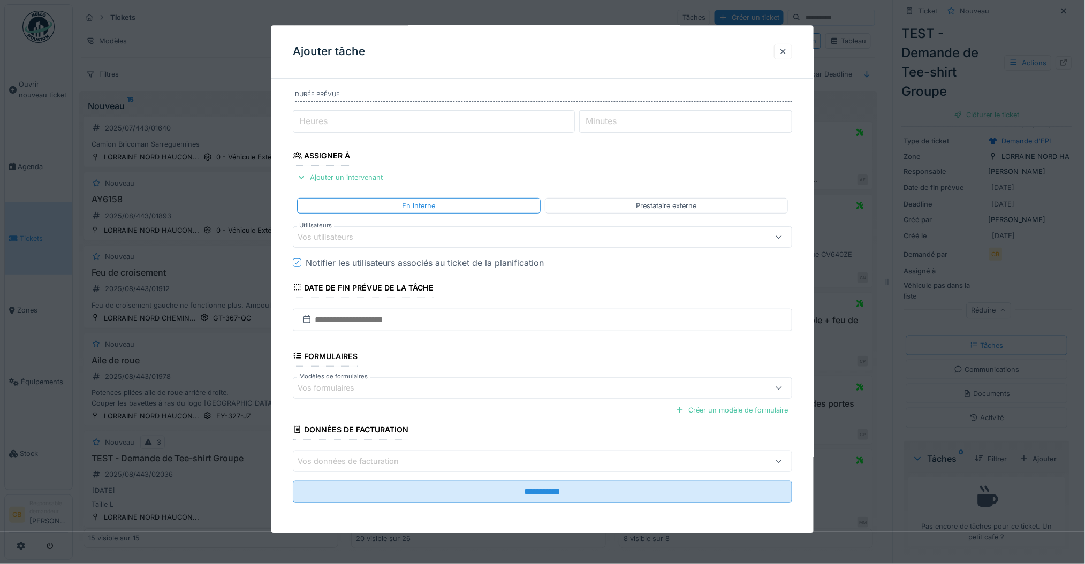
click at [391, 387] on div "Vos formulaires" at bounding box center [514, 388] width 433 height 12
click at [289, 368] on div "**********" at bounding box center [542, 254] width 543 height 558
drag, startPoint x: 786, startPoint y: 54, endPoint x: 790, endPoint y: 77, distance: 23.4
click at [786, 54] on div at bounding box center [783, 52] width 9 height 10
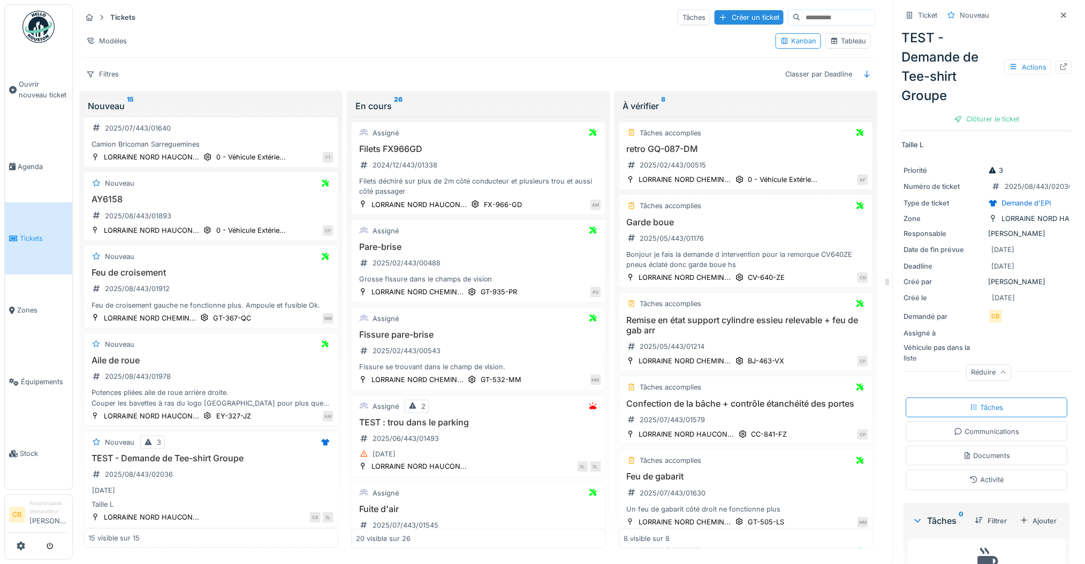
scroll to position [0, 0]
click at [1060, 67] on icon at bounding box center [1064, 66] width 9 height 7
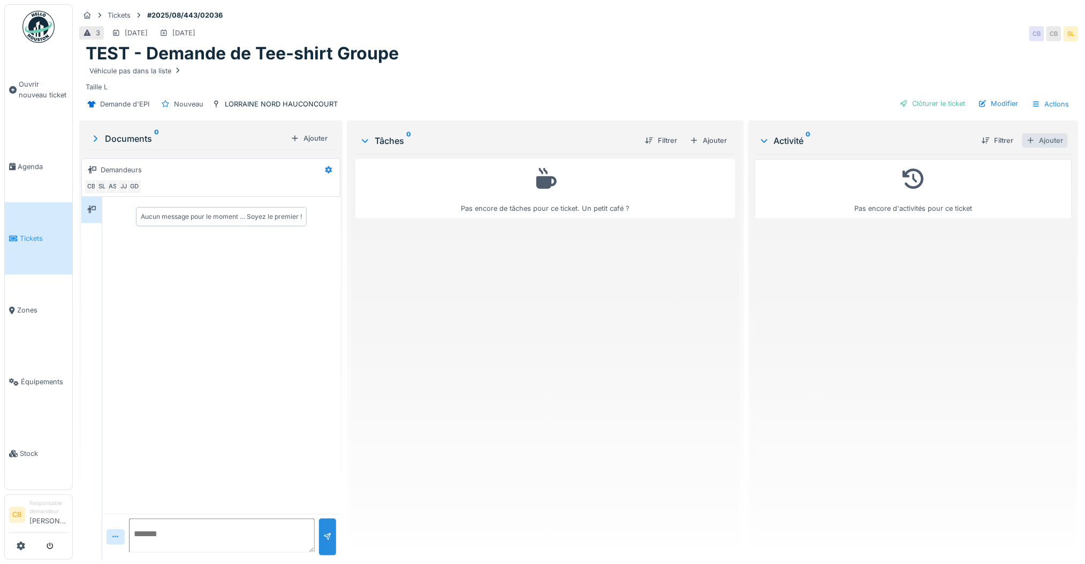
click at [1031, 140] on div "Ajouter" at bounding box center [1046, 140] width 46 height 14
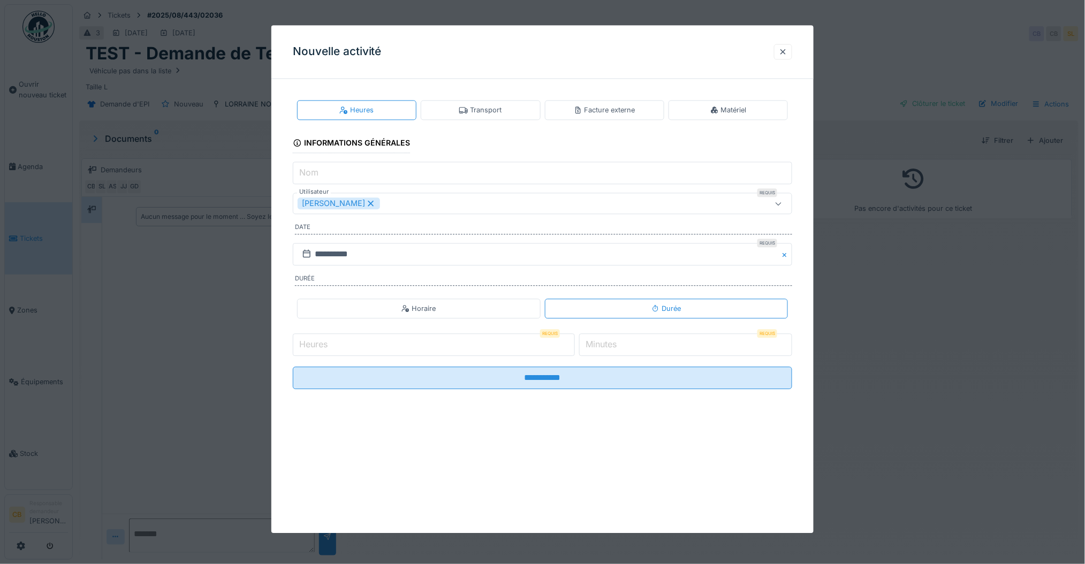
click at [703, 112] on div "Matériel" at bounding box center [728, 110] width 119 height 20
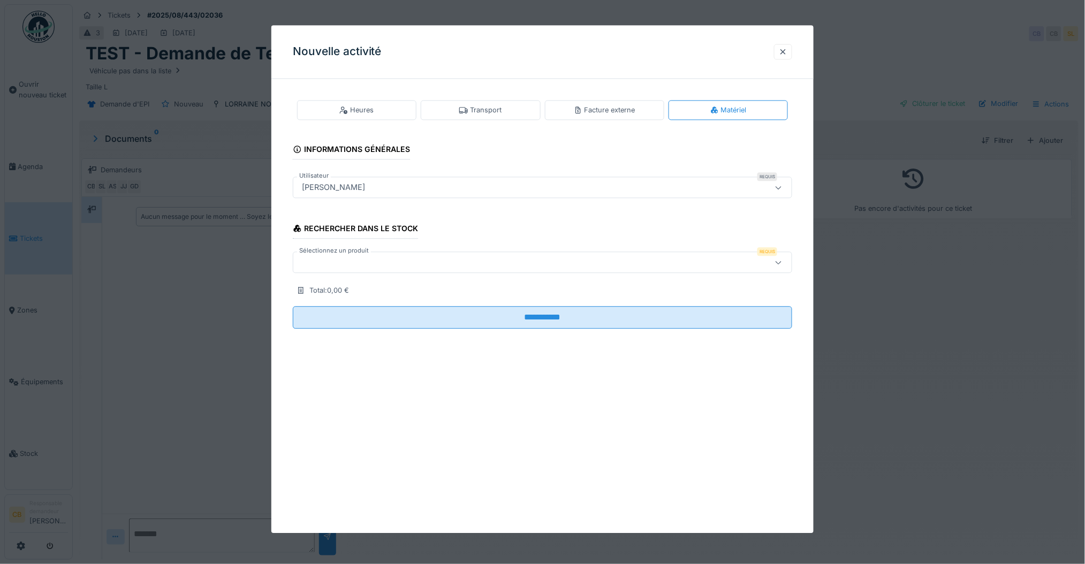
click at [486, 262] on div at bounding box center [514, 263] width 433 height 12
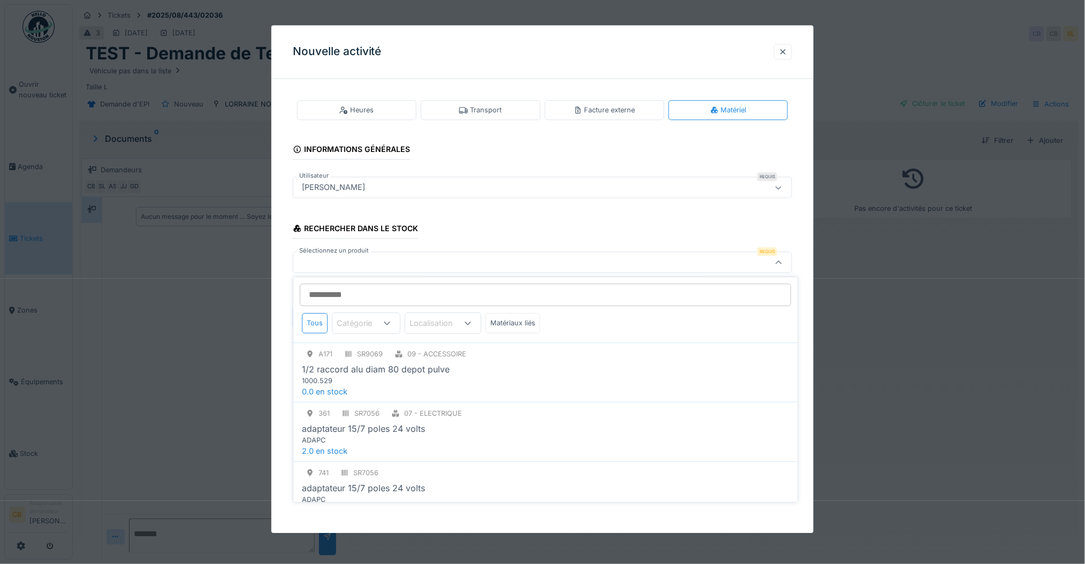
click at [392, 325] on div at bounding box center [387, 323] width 26 height 20
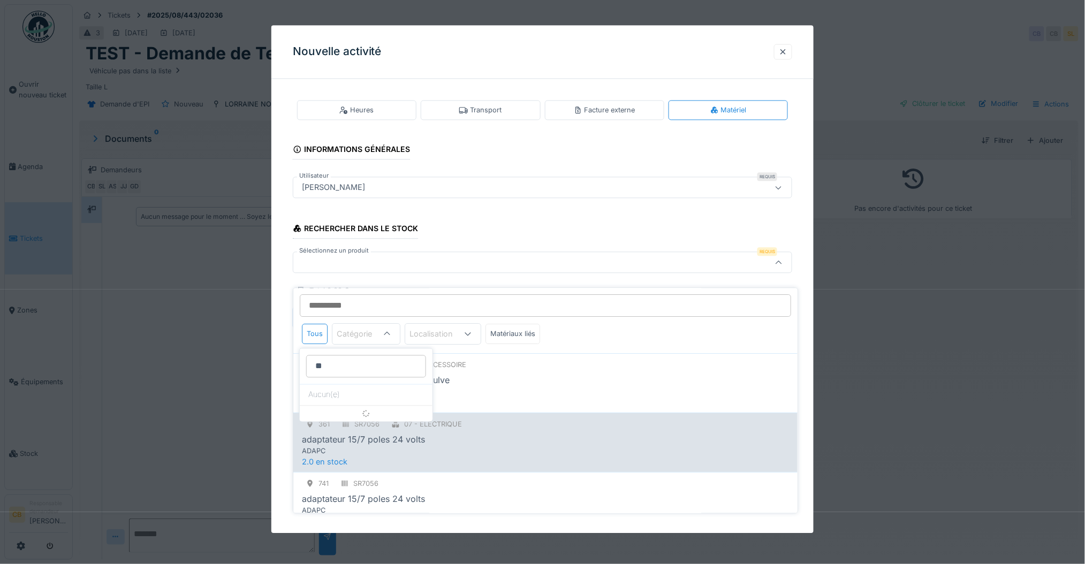
type input "*"
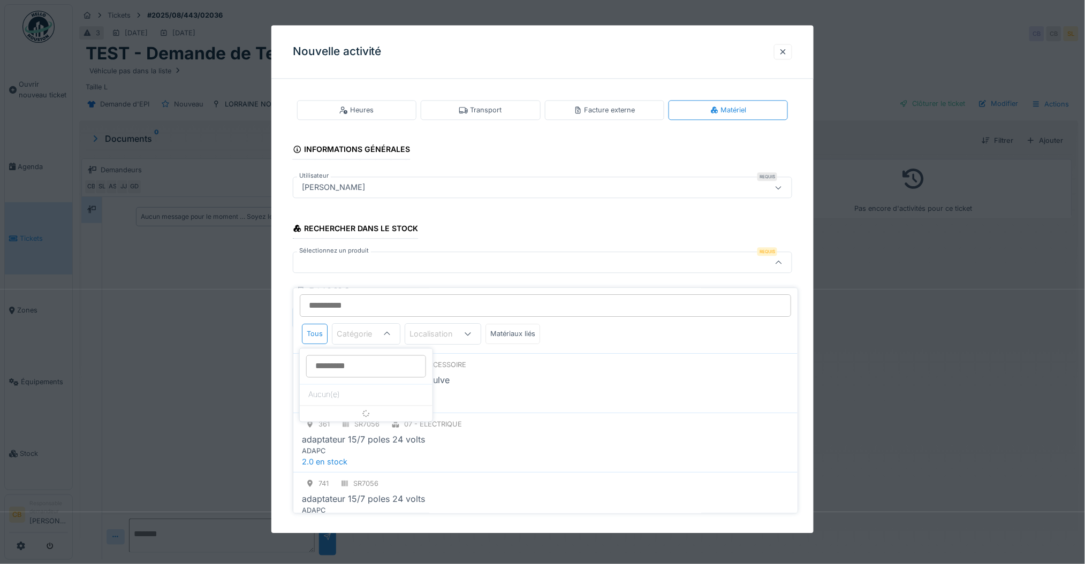
click at [579, 329] on div "Tous Catégorie Localisation Matériaux liés" at bounding box center [545, 339] width 504 height 30
click at [593, 266] on div at bounding box center [514, 263] width 433 height 12
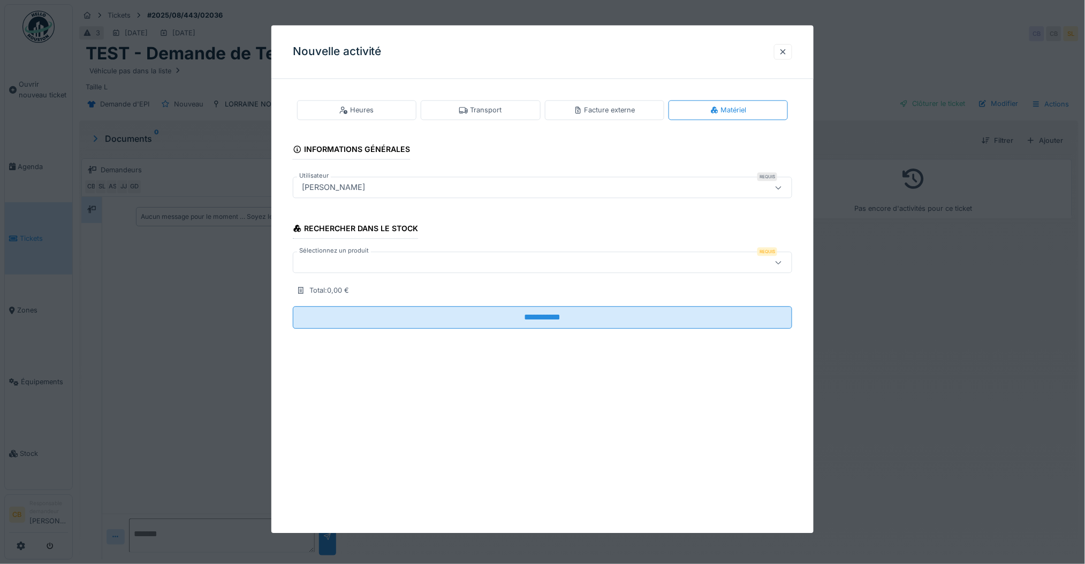
click at [593, 266] on div at bounding box center [514, 263] width 433 height 12
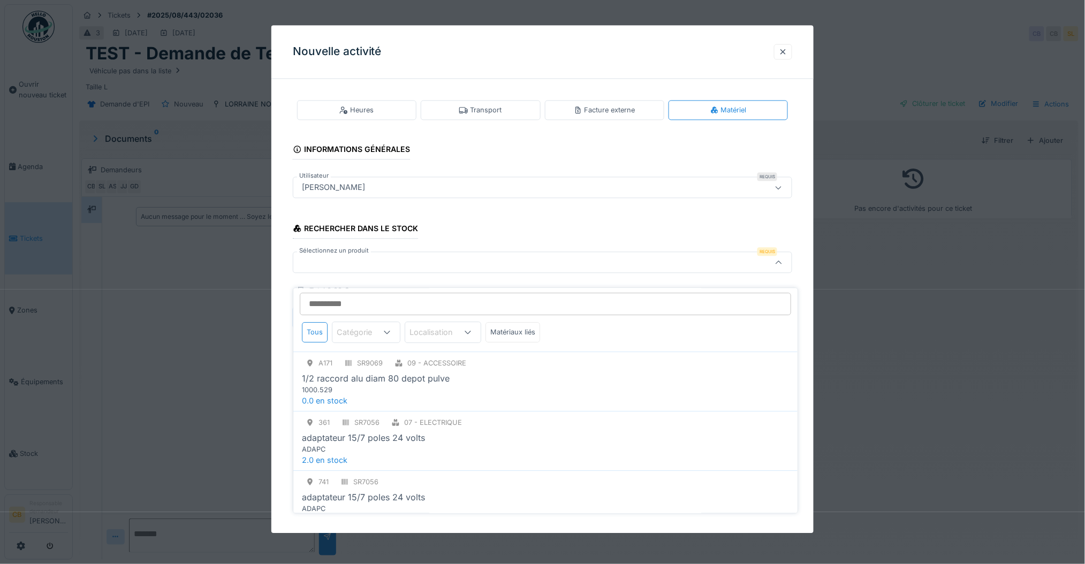
scroll to position [0, 0]
click at [501, 324] on div "Matériaux liés" at bounding box center [513, 334] width 55 height 20
click at [310, 330] on div "Tous" at bounding box center [315, 334] width 26 height 20
click at [446, 329] on div "Localisation" at bounding box center [439, 335] width 58 height 12
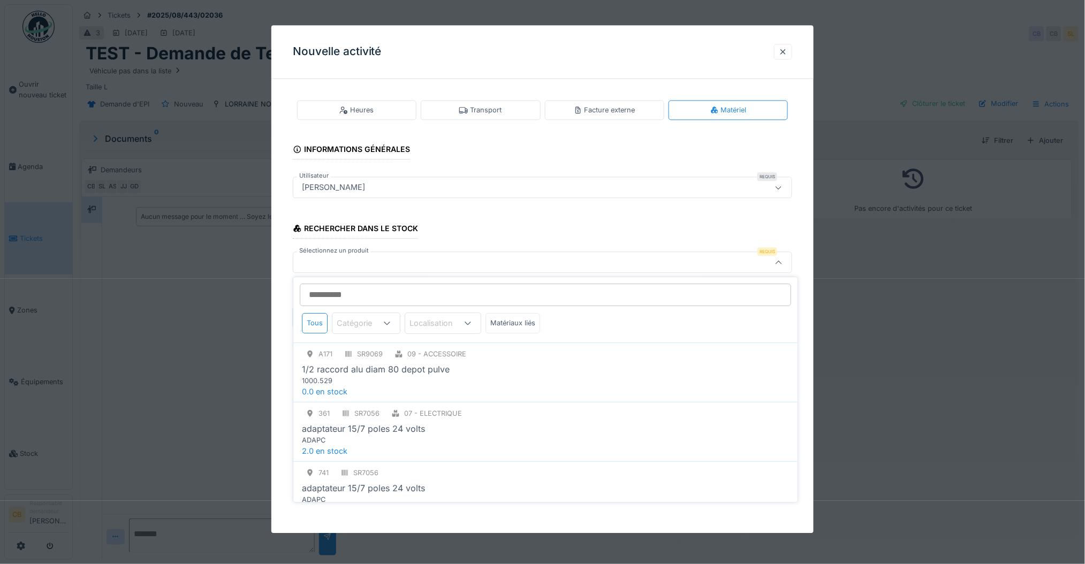
click at [667, 223] on div "Rechercher dans le stock Sélectionnez un produit Requis Total : 0,00 €" at bounding box center [543, 255] width 500 height 85
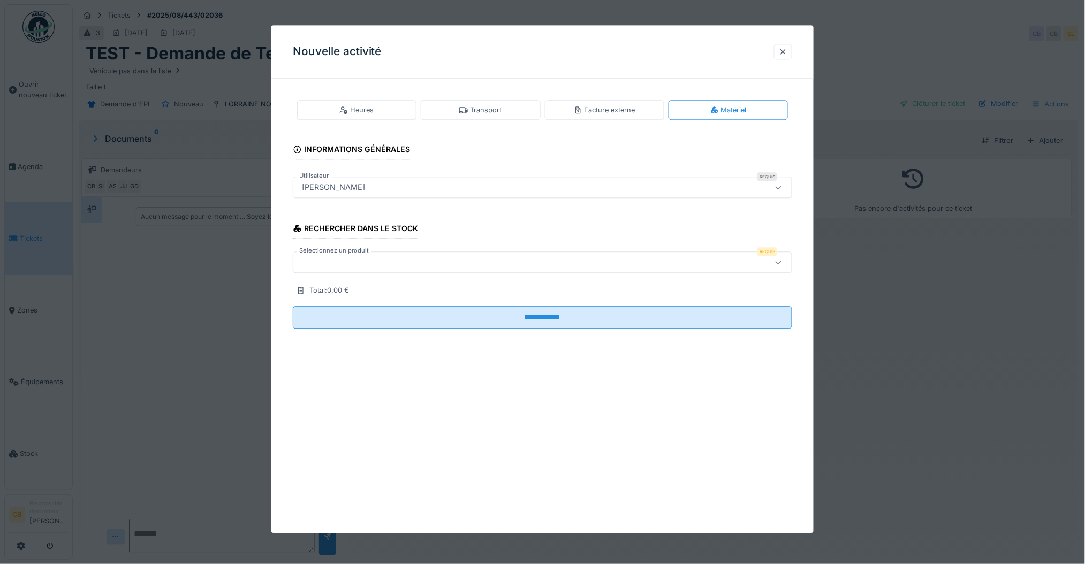
click at [624, 413] on div "**********" at bounding box center [542, 279] width 543 height 508
click at [460, 410] on div "**********" at bounding box center [542, 279] width 543 height 508
click at [373, 110] on div "Heures" at bounding box center [356, 110] width 34 height 10
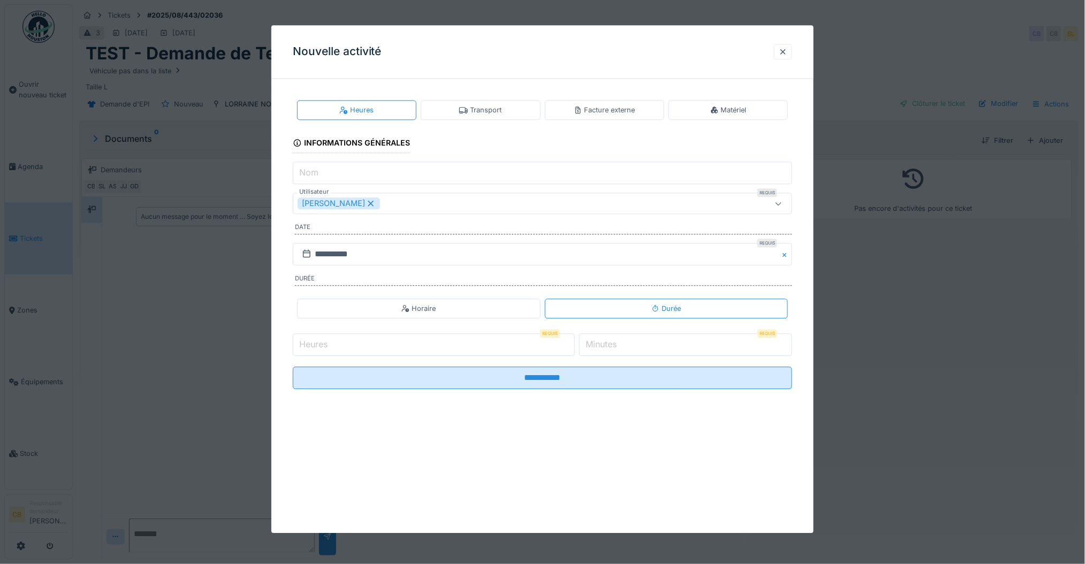
click at [497, 115] on div "Transport" at bounding box center [480, 110] width 42 height 10
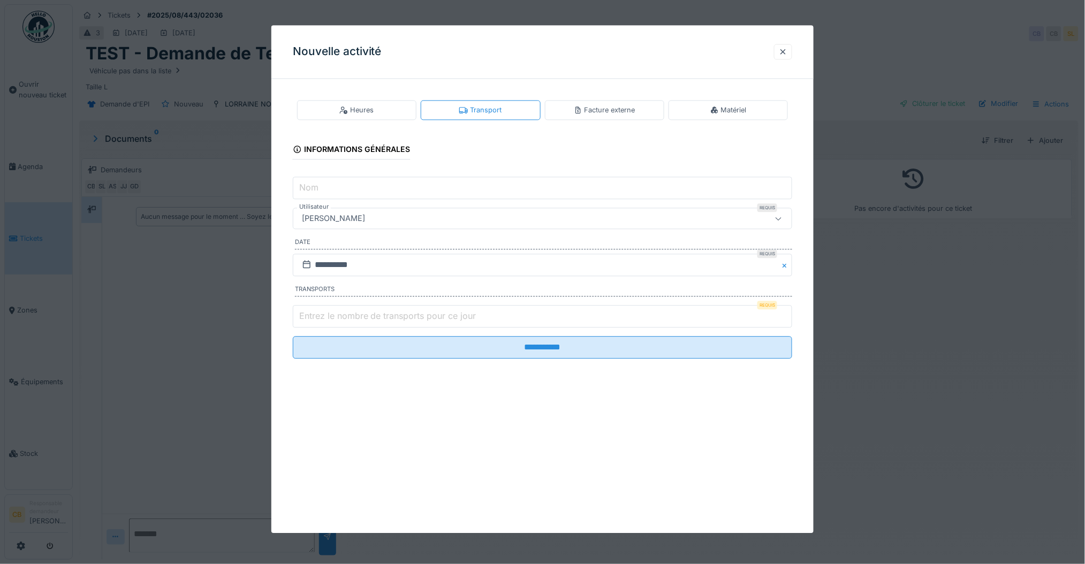
click at [596, 110] on div "Facture externe" at bounding box center [605, 110] width 62 height 10
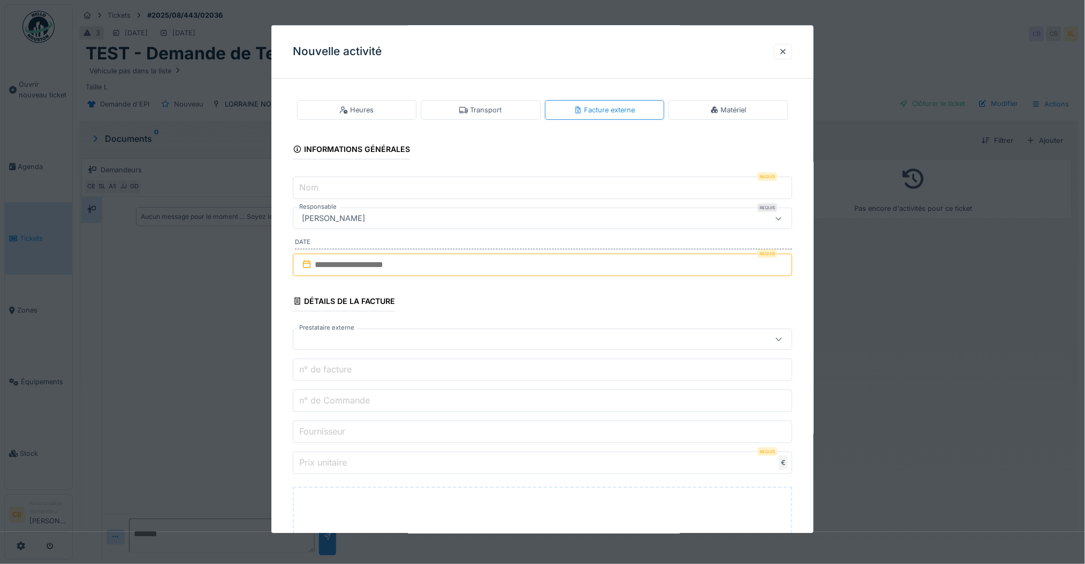
click at [734, 101] on div "Matériel" at bounding box center [728, 110] width 119 height 20
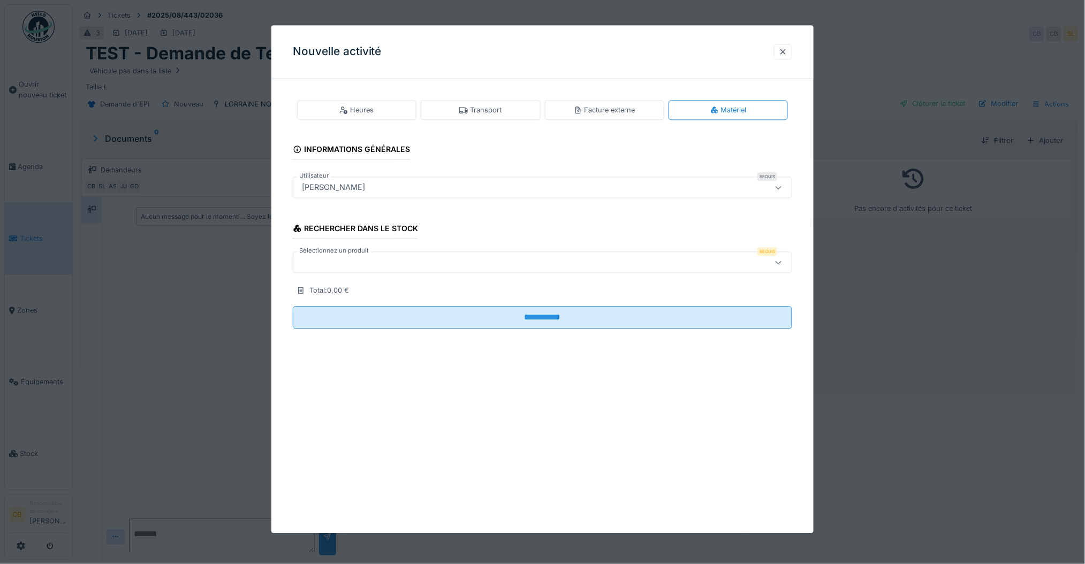
click at [503, 184] on div "[PERSON_NAME]" at bounding box center [514, 188] width 433 height 12
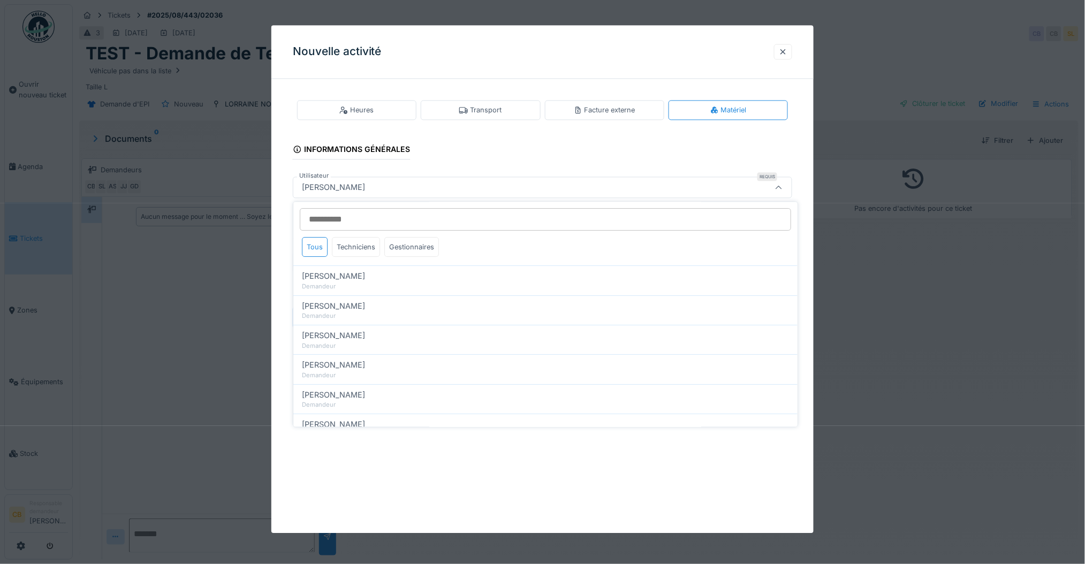
click at [503, 184] on div "[PERSON_NAME]" at bounding box center [514, 188] width 433 height 12
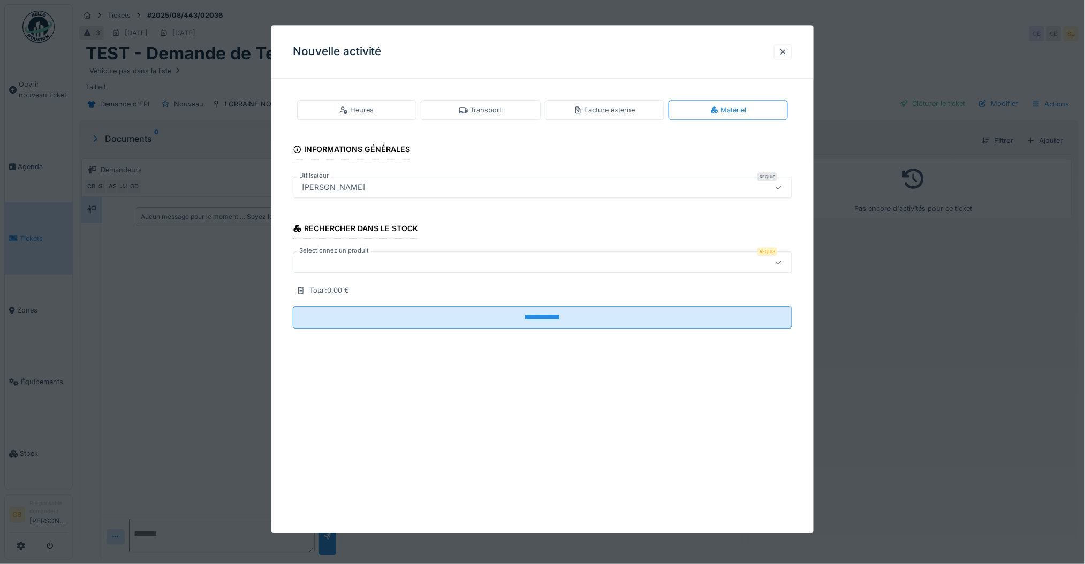
click at [494, 266] on div at bounding box center [514, 263] width 433 height 12
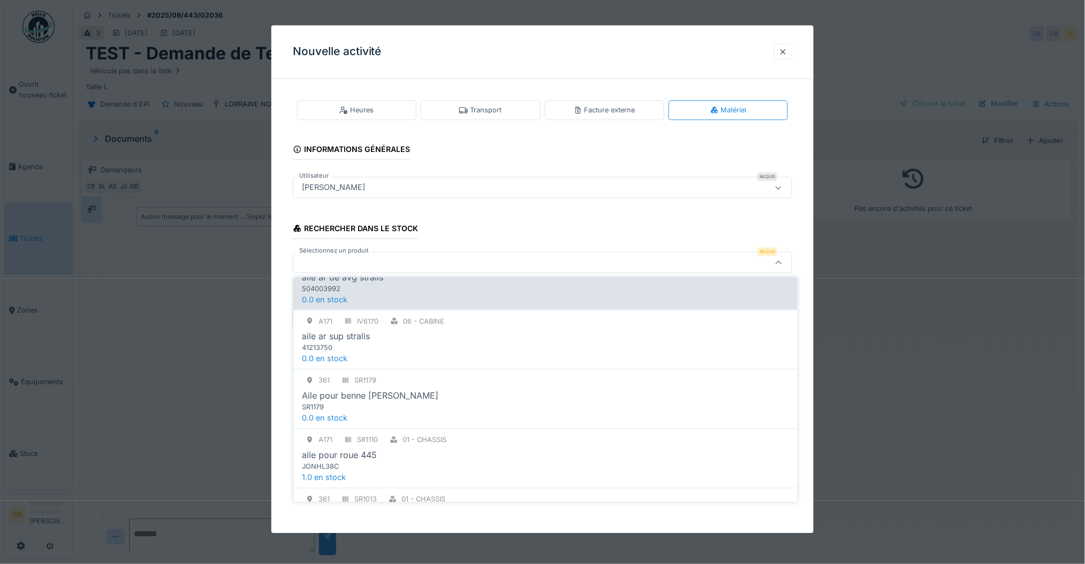
scroll to position [1047, 0]
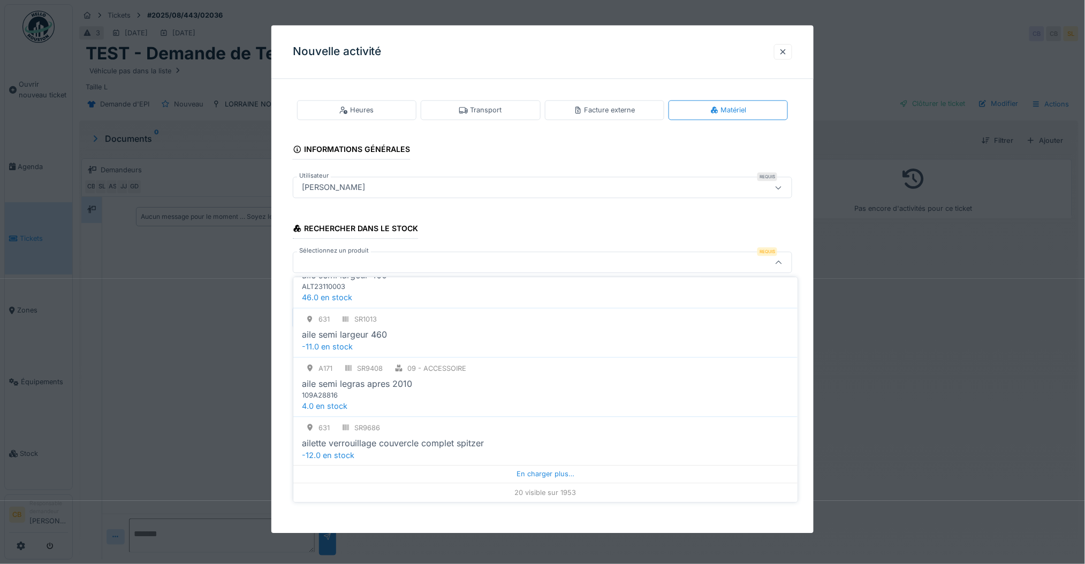
click at [285, 334] on div "**********" at bounding box center [542, 222] width 543 height 271
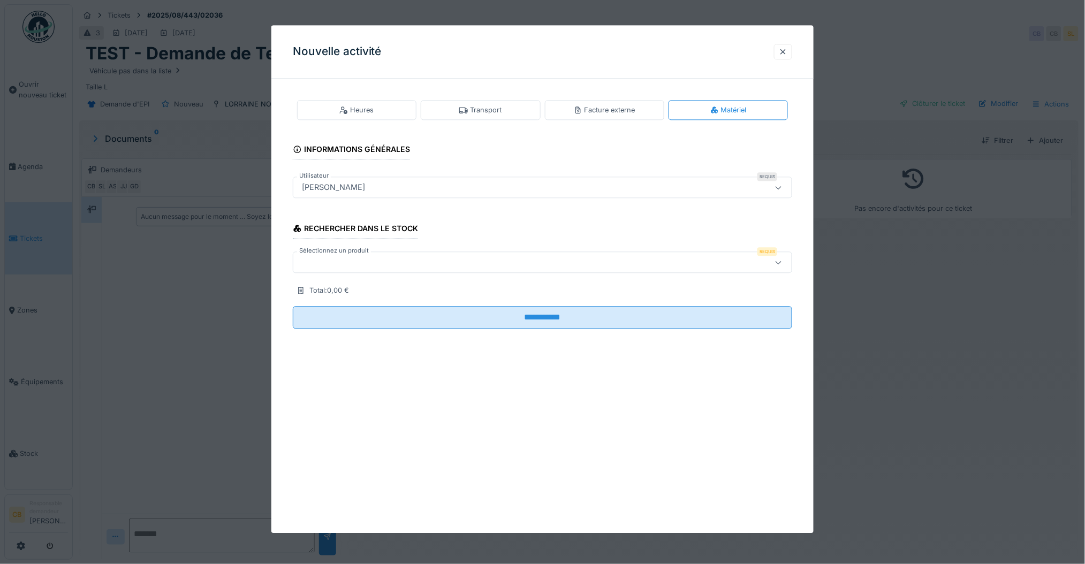
click at [328, 259] on div at bounding box center [514, 263] width 433 height 12
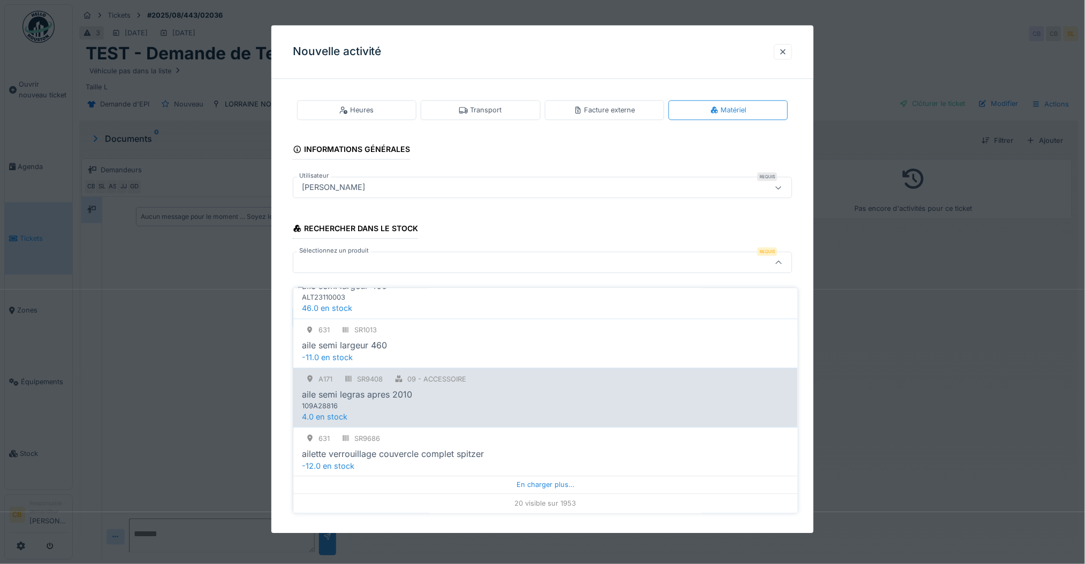
scroll to position [11, 0]
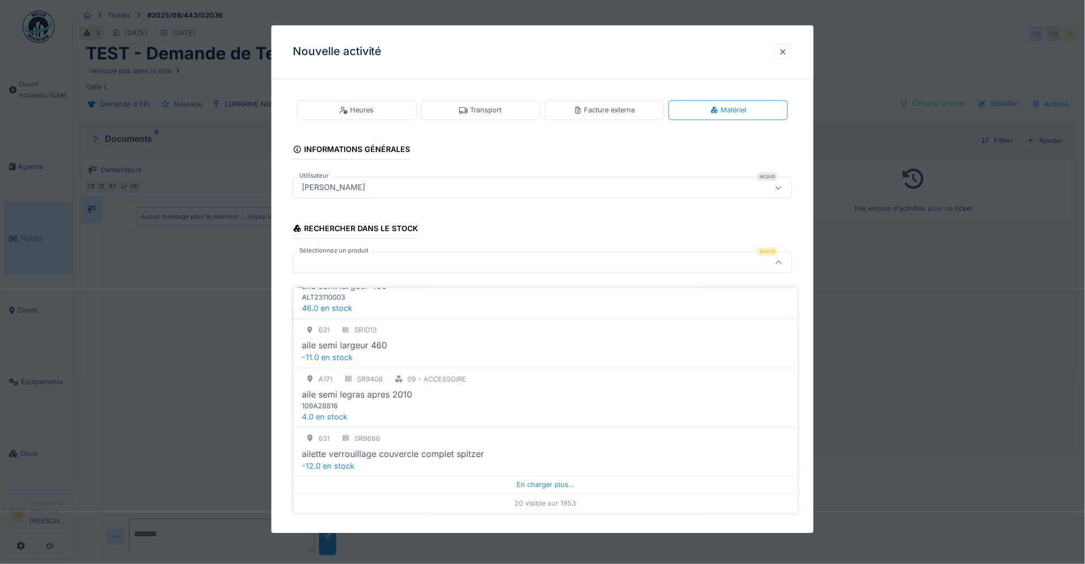
click at [344, 261] on div at bounding box center [514, 263] width 433 height 12
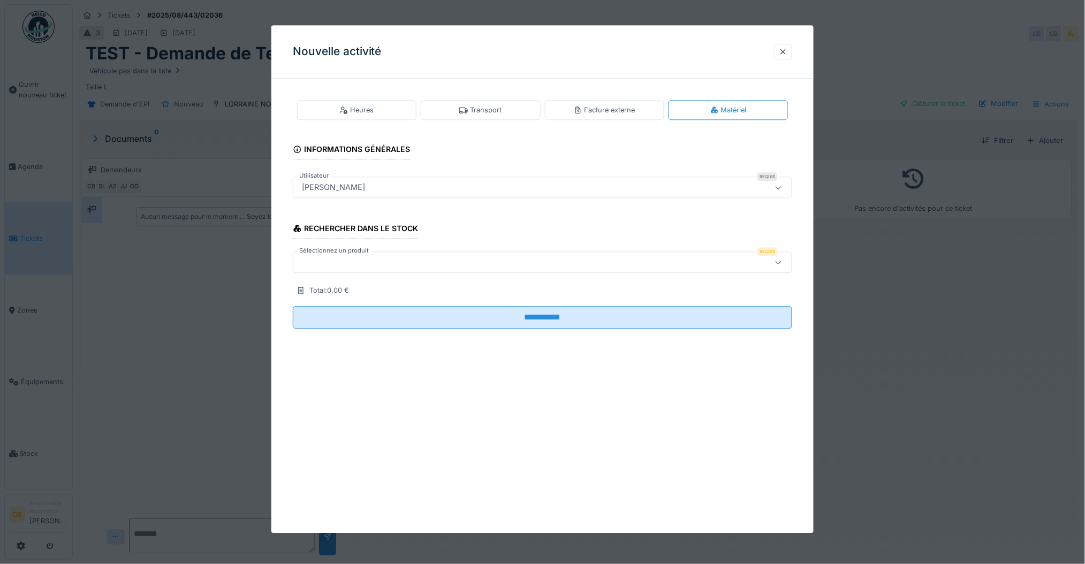
click at [437, 266] on div at bounding box center [514, 263] width 433 height 12
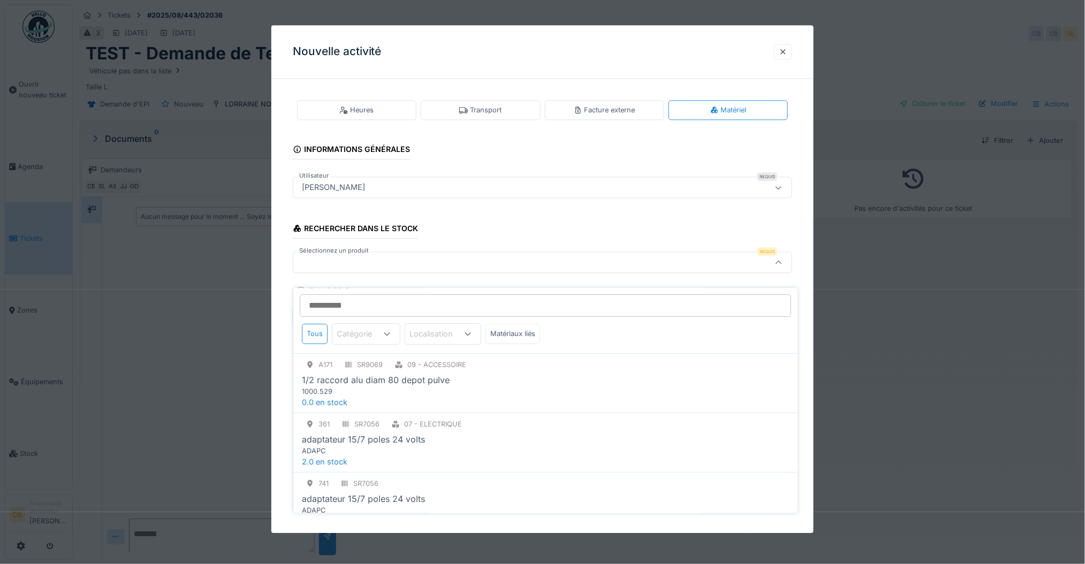
click at [379, 299] on input "Sélectionnez un produit" at bounding box center [546, 306] width 492 height 22
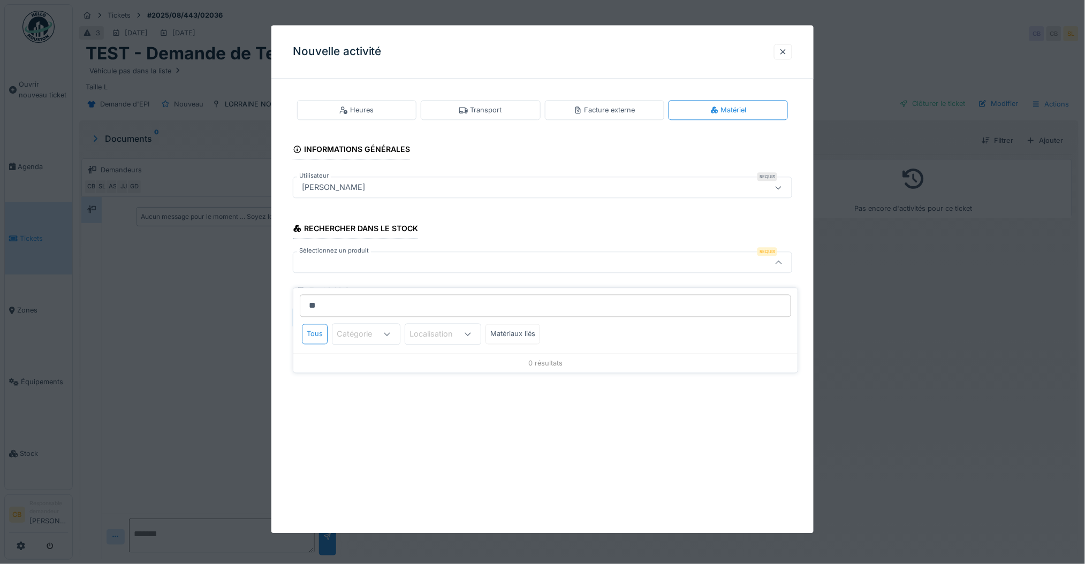
type input "*"
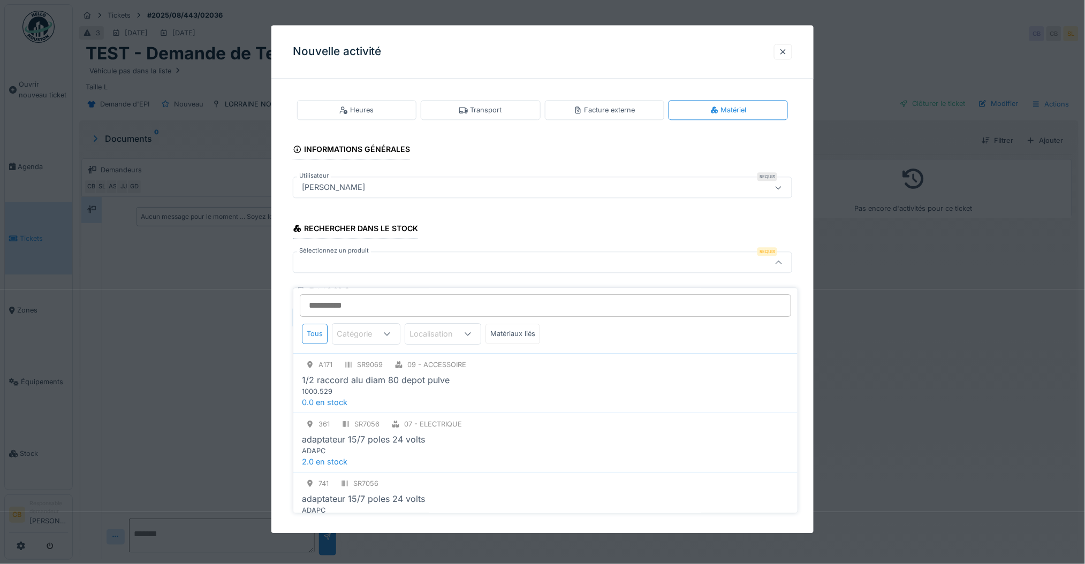
click at [279, 273] on div "**********" at bounding box center [542, 222] width 543 height 271
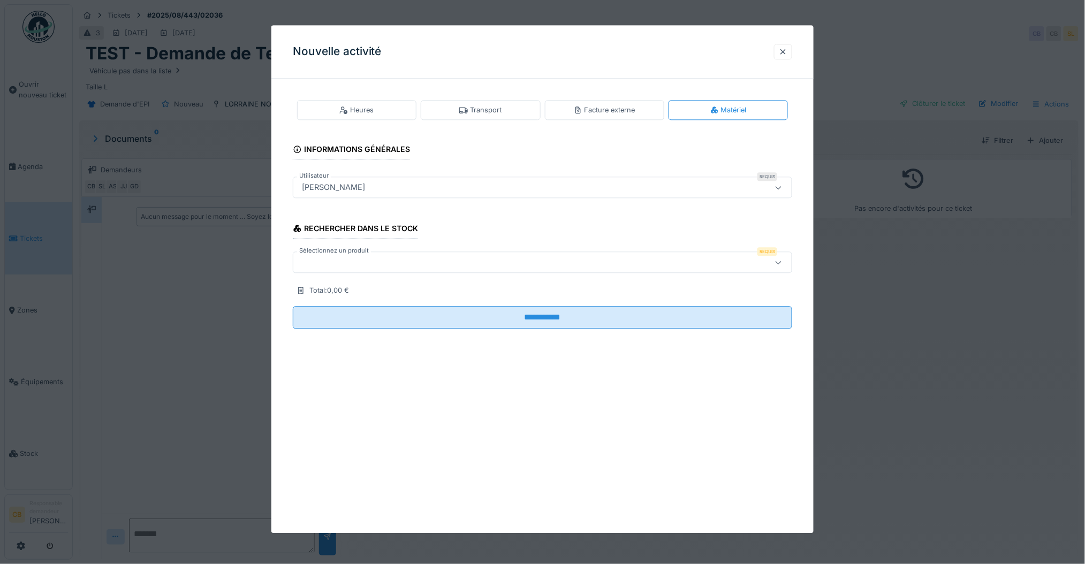
click at [623, 450] on div "**********" at bounding box center [542, 279] width 543 height 508
click at [788, 47] on div at bounding box center [783, 52] width 9 height 10
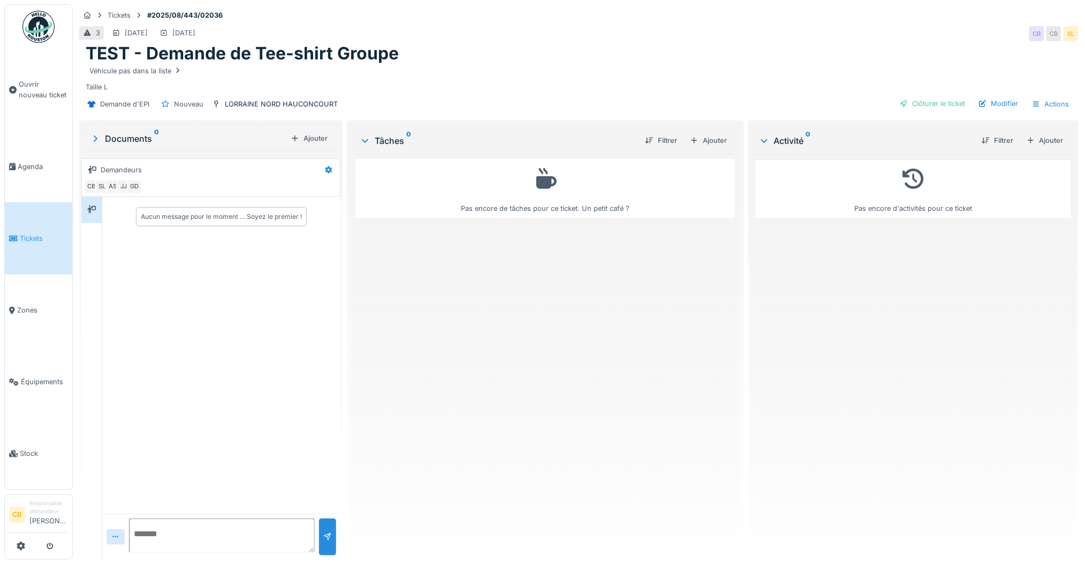
scroll to position [0, 0]
click at [712, 144] on div "Ajouter" at bounding box center [709, 140] width 46 height 14
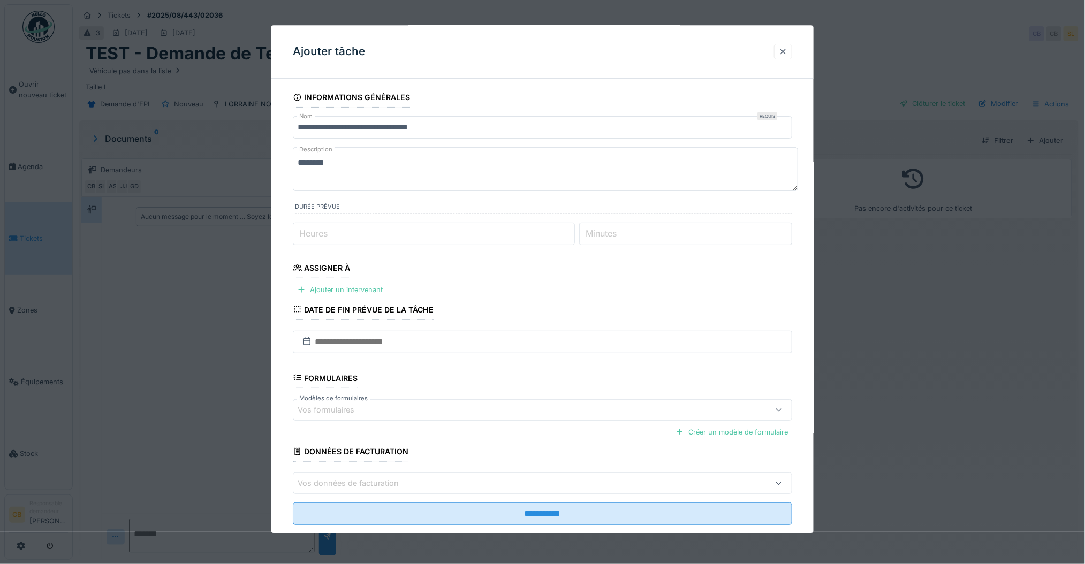
click at [788, 49] on div at bounding box center [783, 52] width 9 height 10
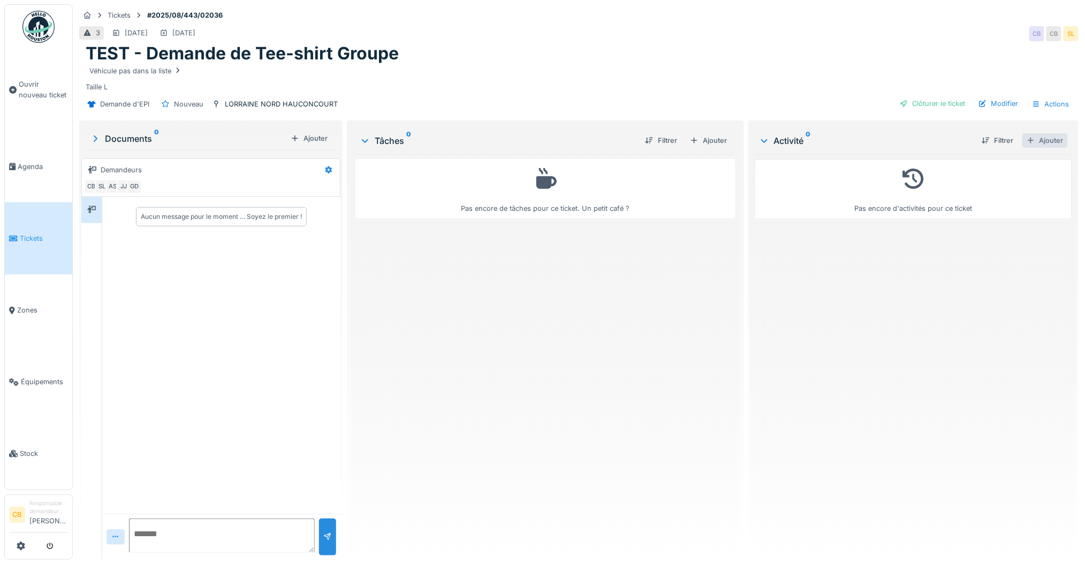
click at [1033, 137] on div "Ajouter" at bounding box center [1046, 140] width 46 height 14
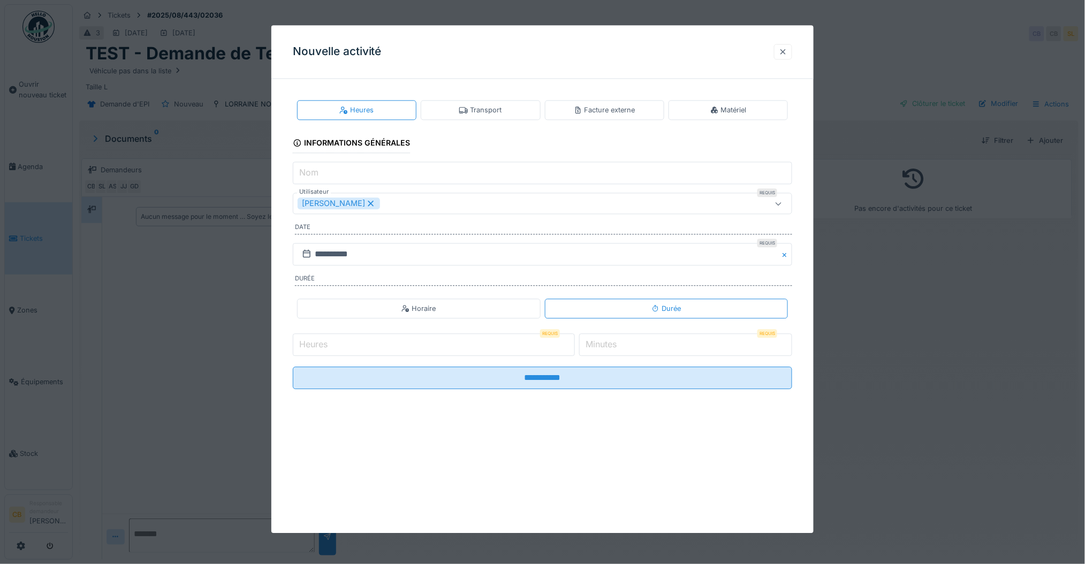
click at [788, 49] on div at bounding box center [783, 52] width 9 height 10
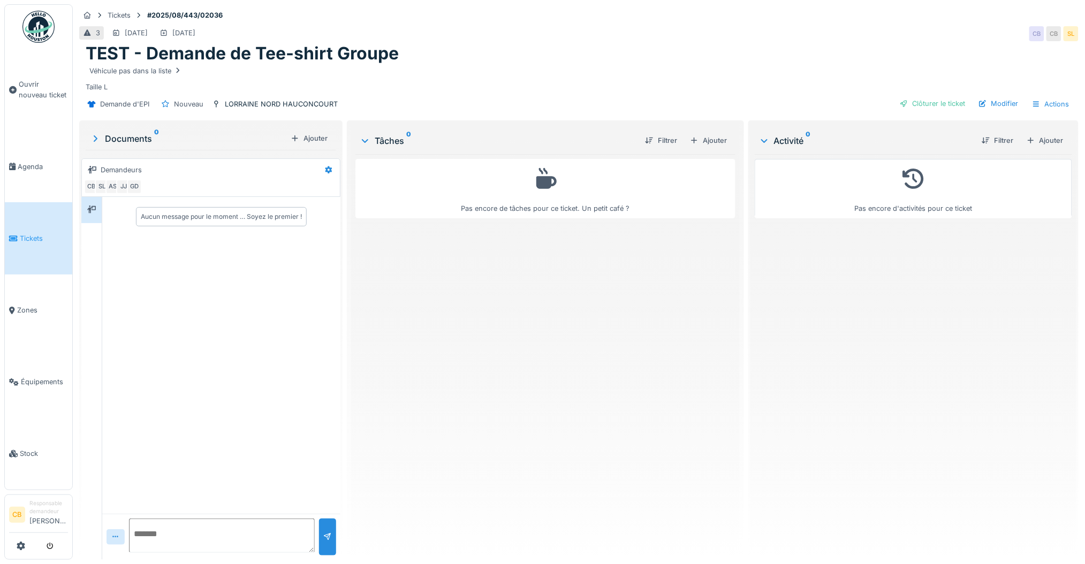
click at [872, 379] on div "Pas encore d'activités pour ce ticket" at bounding box center [914, 352] width 318 height 397
click at [36, 449] on span "Stock" at bounding box center [44, 454] width 48 height 10
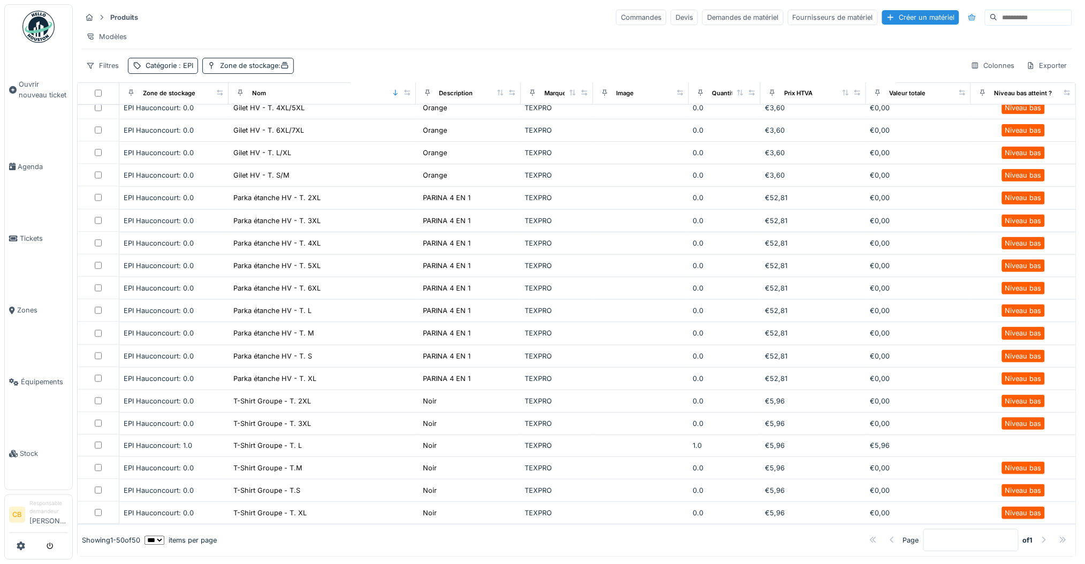
scroll to position [746, 0]
